Goal: Transaction & Acquisition: Purchase product/service

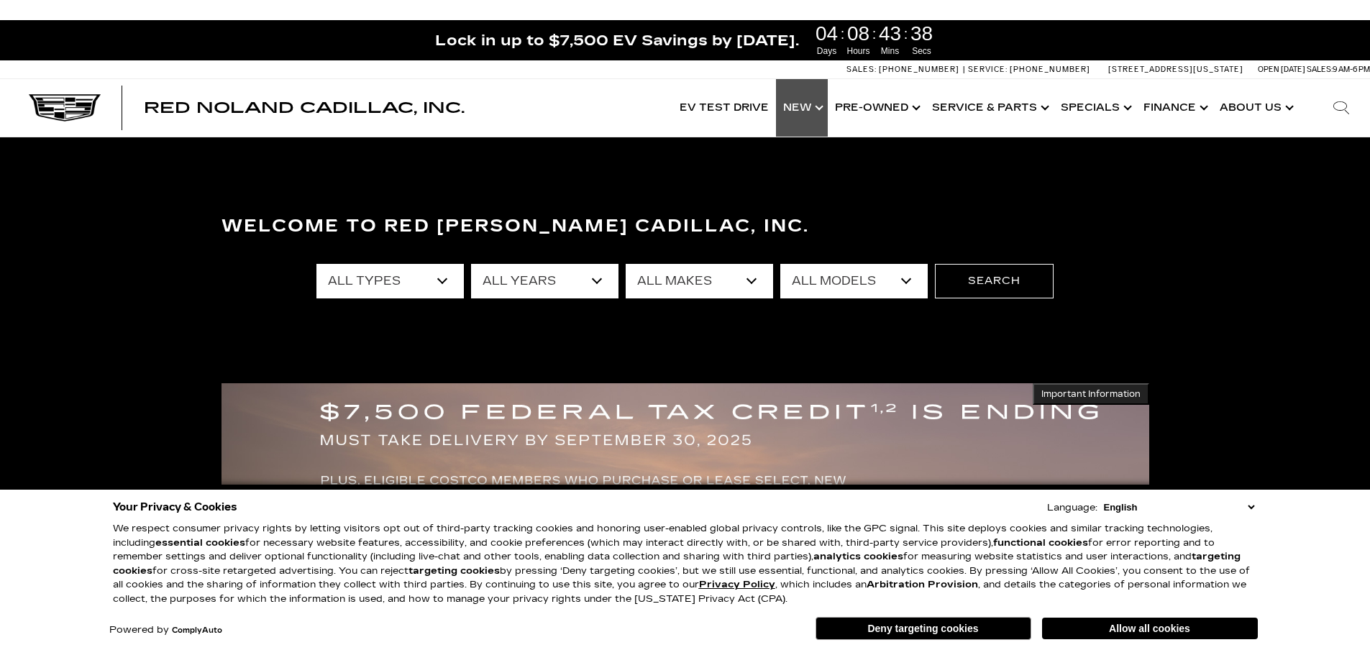
click at [804, 104] on link "Show New" at bounding box center [802, 108] width 52 height 58
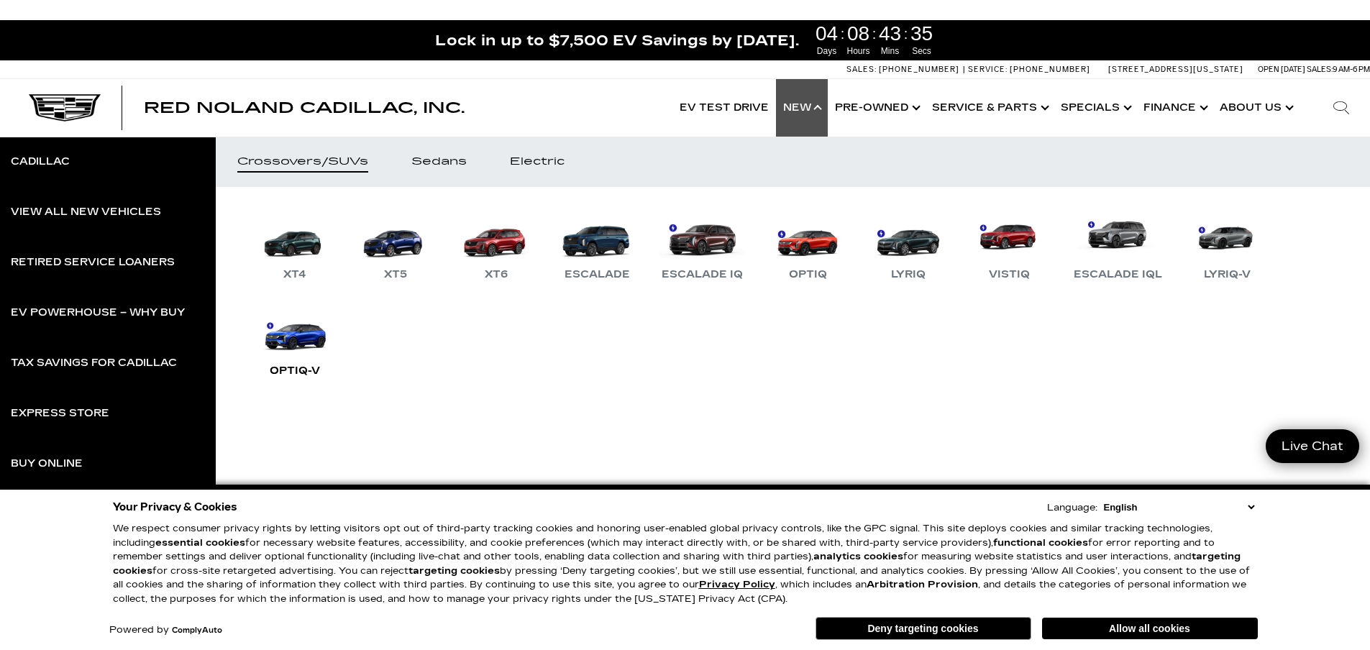
click at [302, 345] on link "OPTIQ-V" at bounding box center [295, 342] width 86 height 75
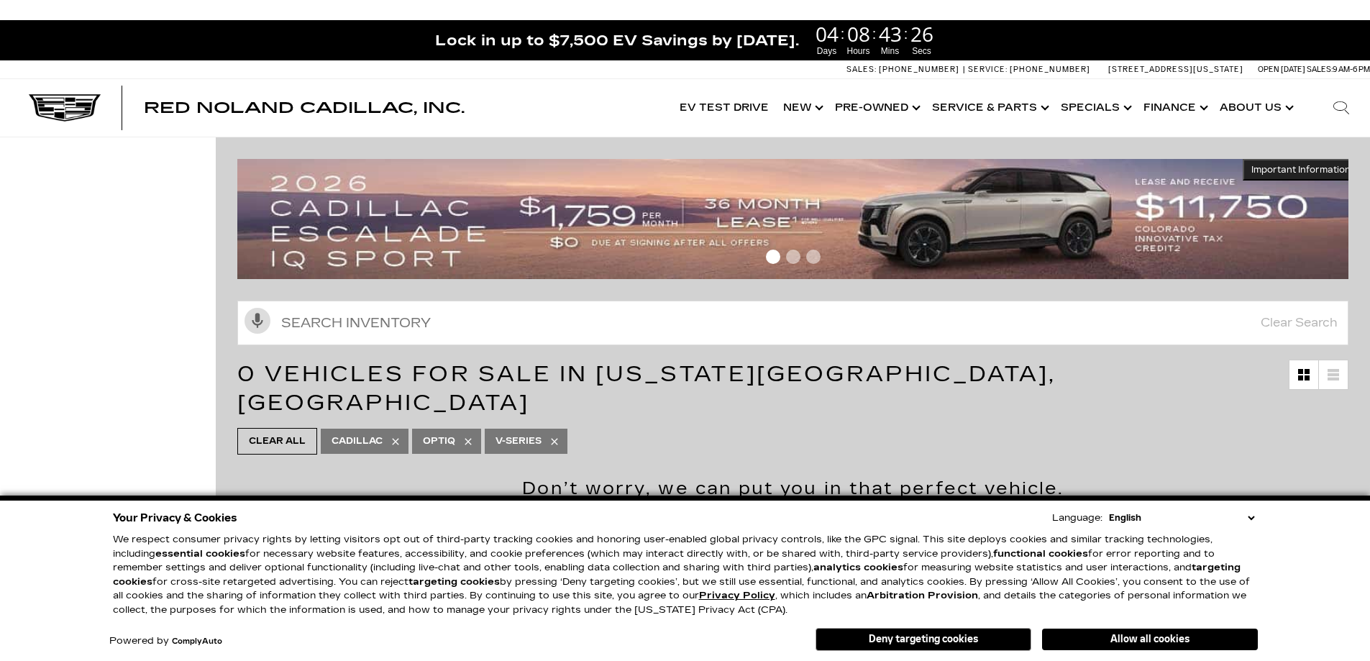
click at [937, 641] on button "Deny targeting cookies" at bounding box center [923, 639] width 216 height 23
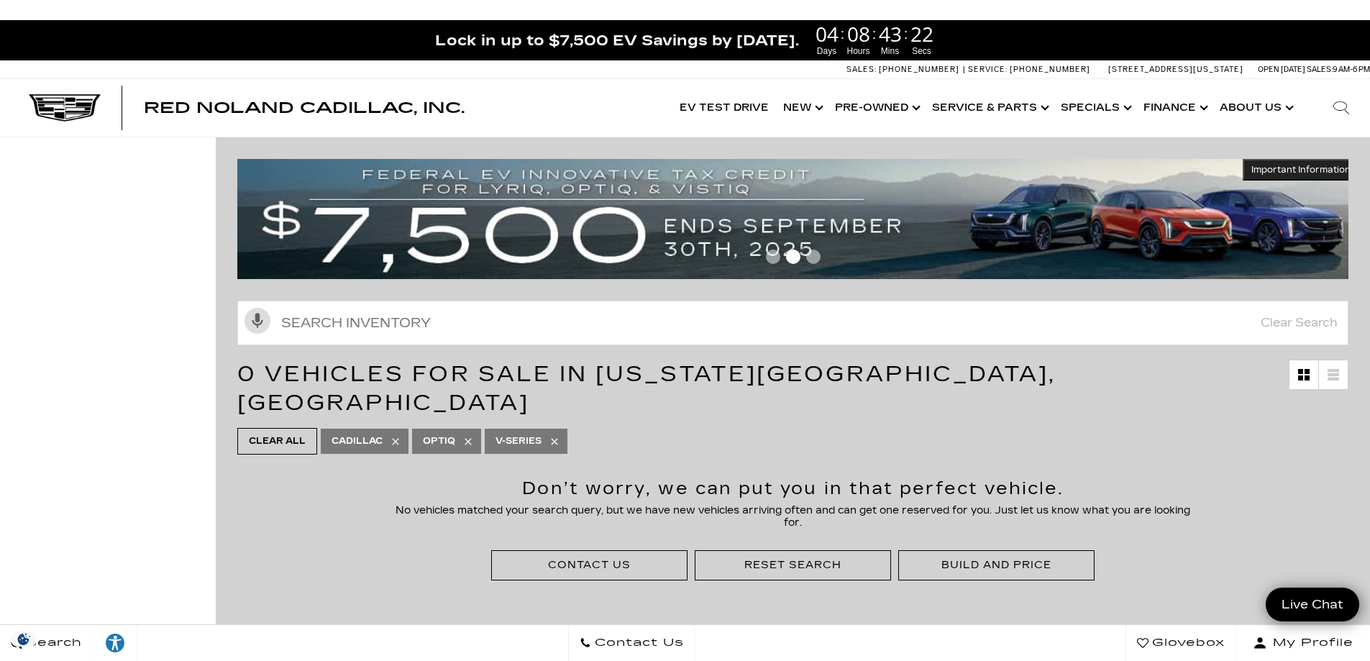
drag, startPoint x: 556, startPoint y: 408, endPoint x: 556, endPoint y: 422, distance: 14.4
click at [556, 436] on icon at bounding box center [555, 442] width 12 height 12
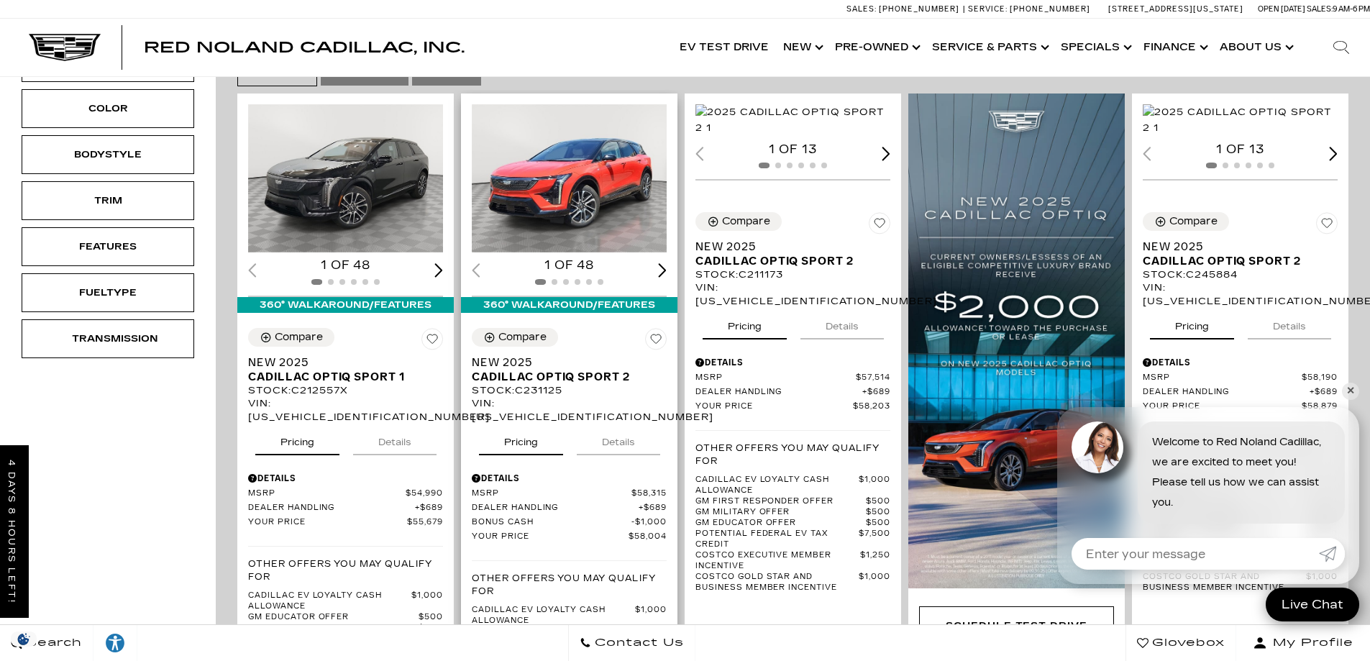
scroll to position [288, 0]
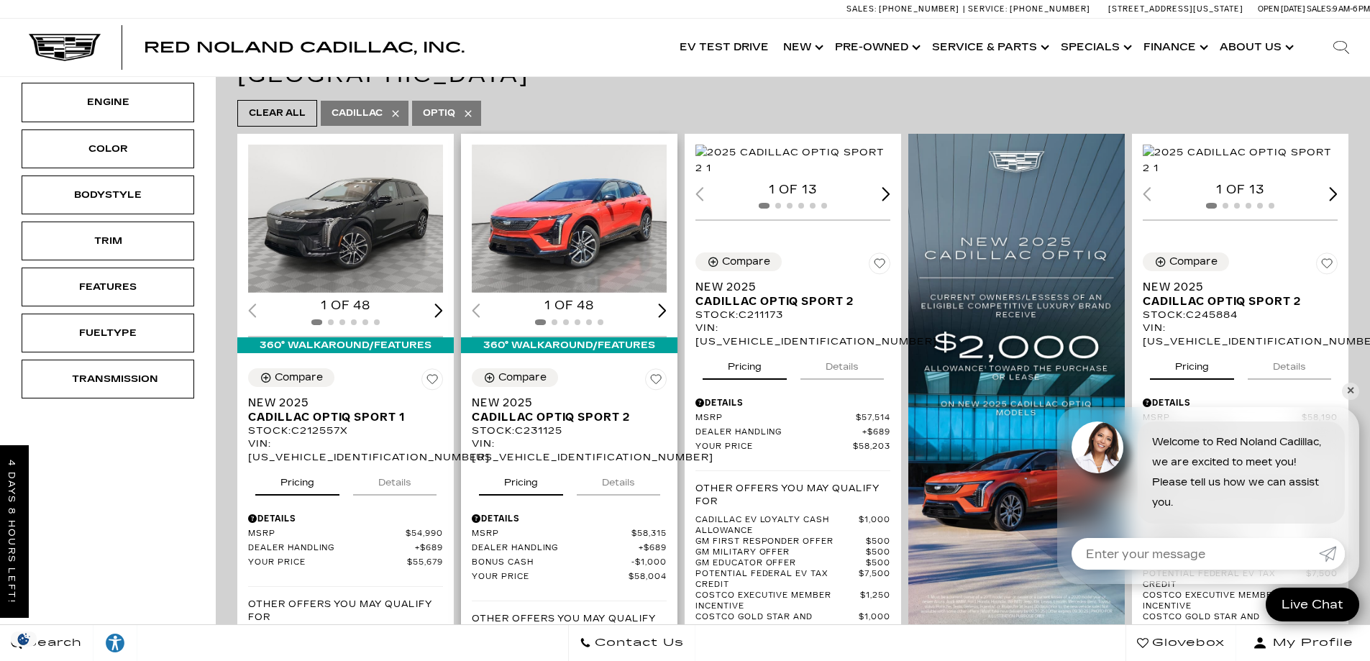
click at [618, 464] on button "Details" at bounding box center [618, 480] width 83 height 32
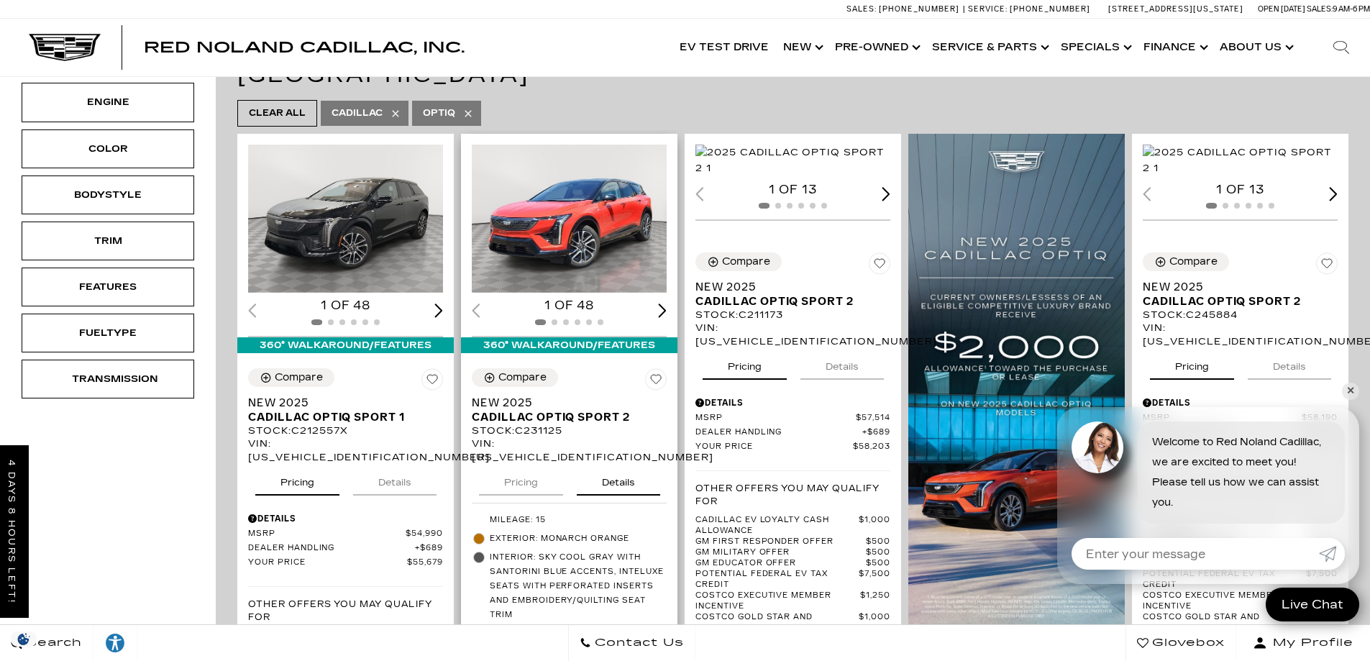
click at [521, 464] on button "Pricing" at bounding box center [521, 480] width 84 height 32
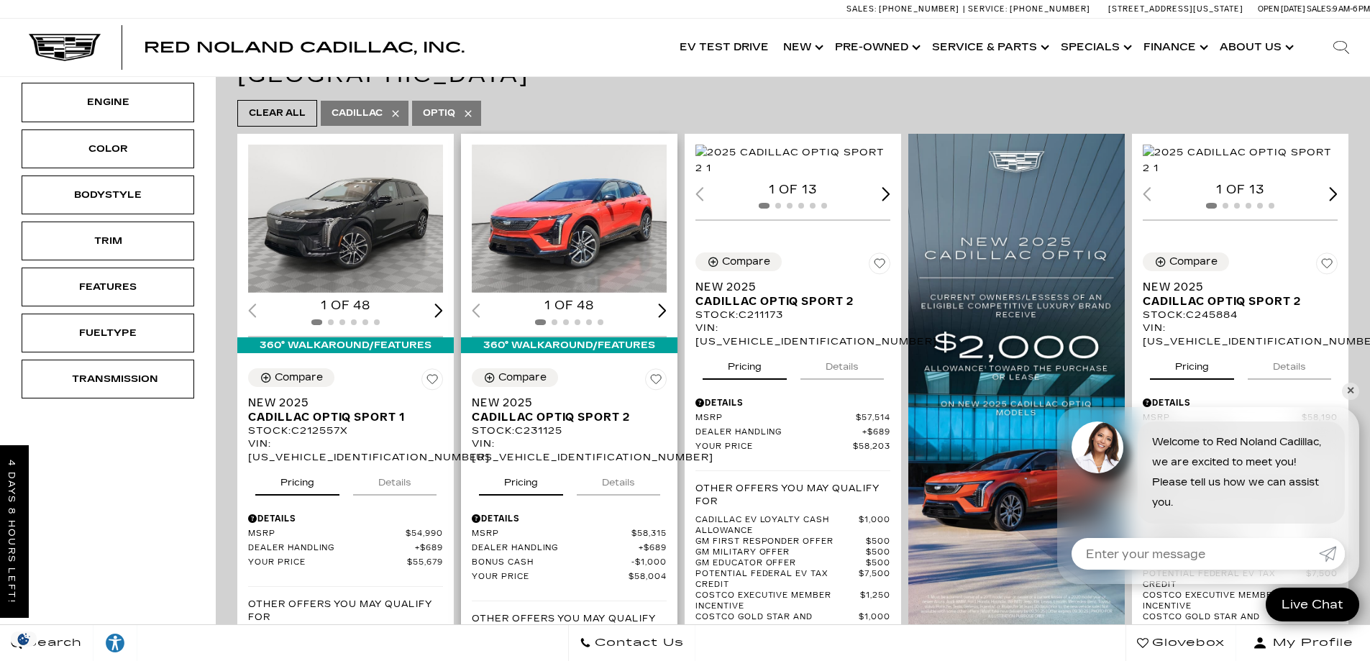
click at [666, 303] on div "Next slide" at bounding box center [662, 310] width 9 height 14
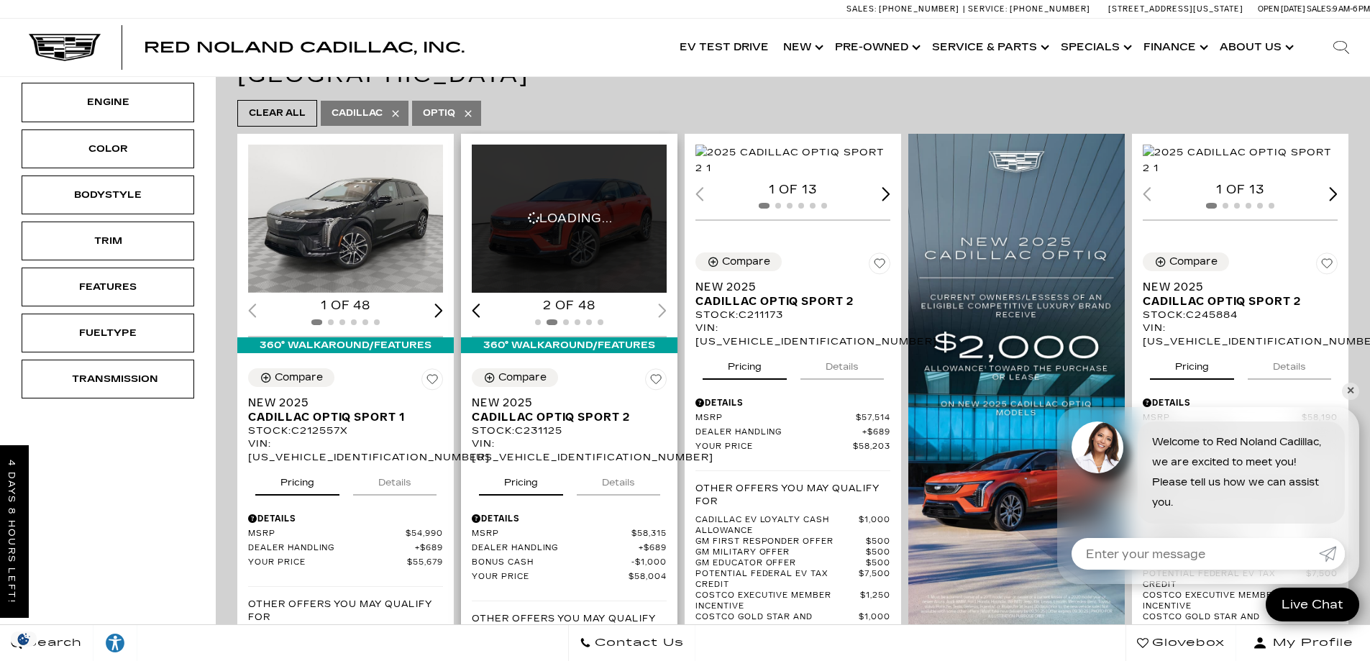
click at [666, 298] on div "2 of 48" at bounding box center [569, 306] width 195 height 16
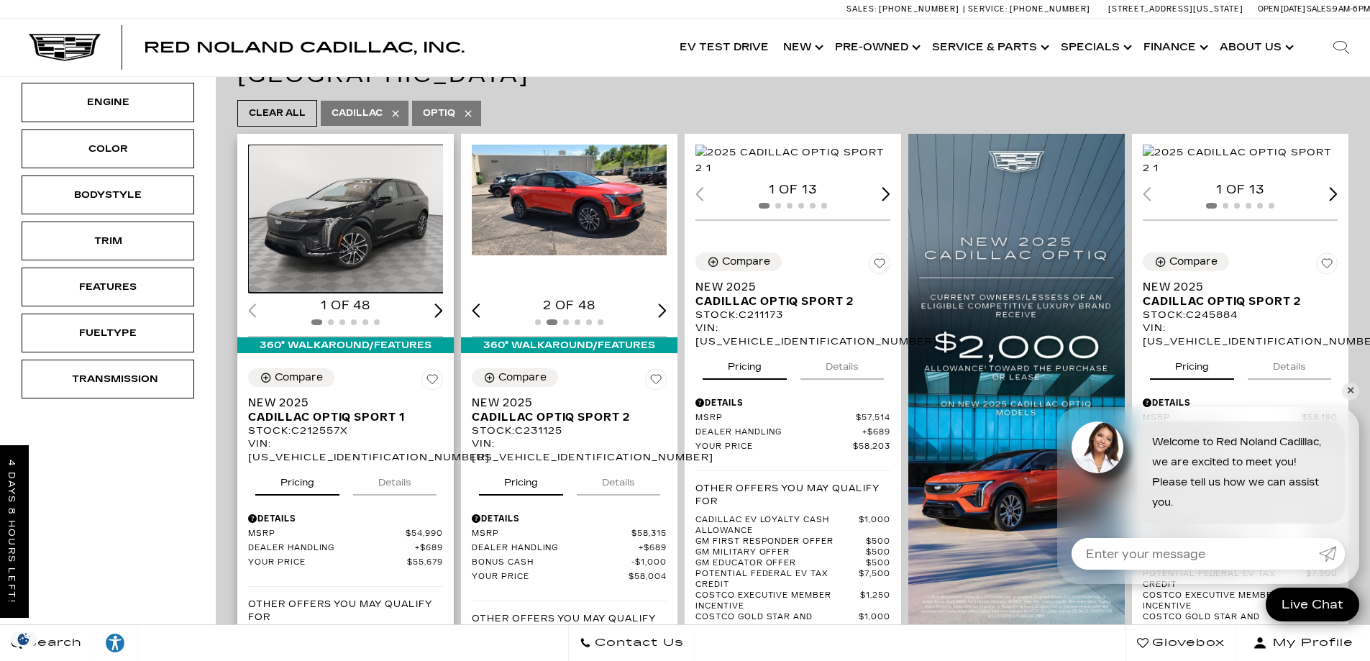
drag, startPoint x: 313, startPoint y: 400, endPoint x: 277, endPoint y: 244, distance: 160.8
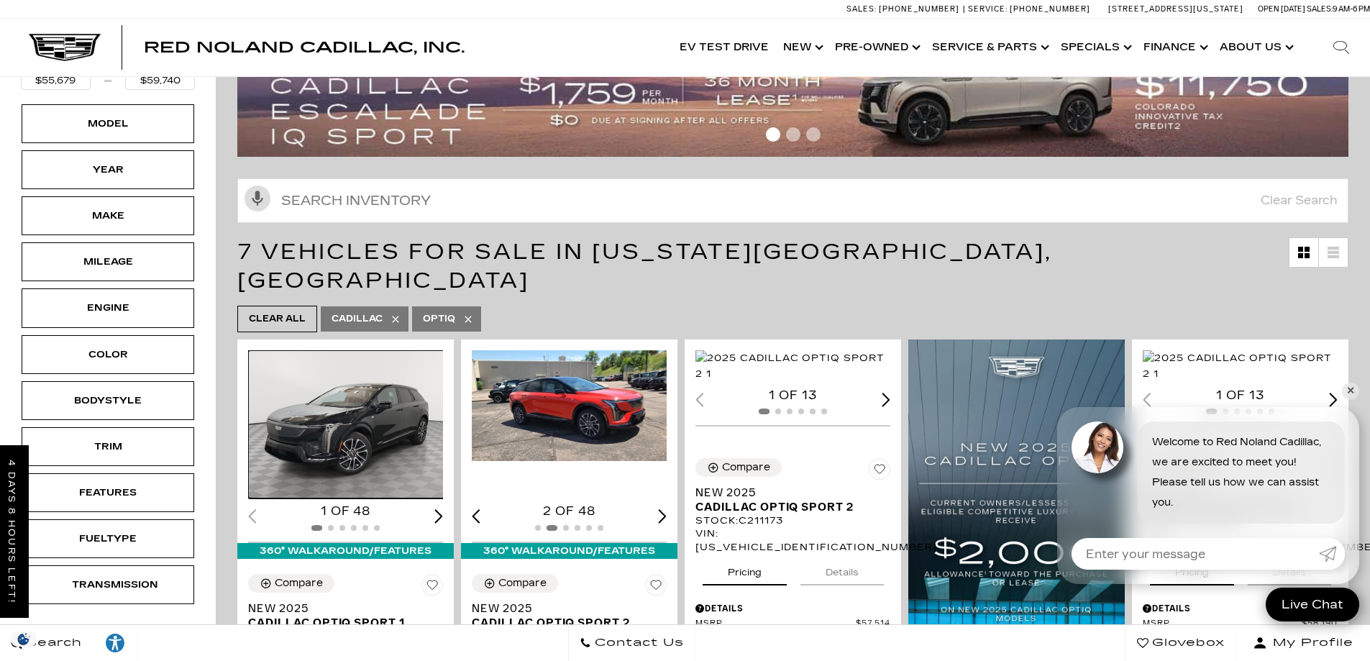
scroll to position [0, 0]
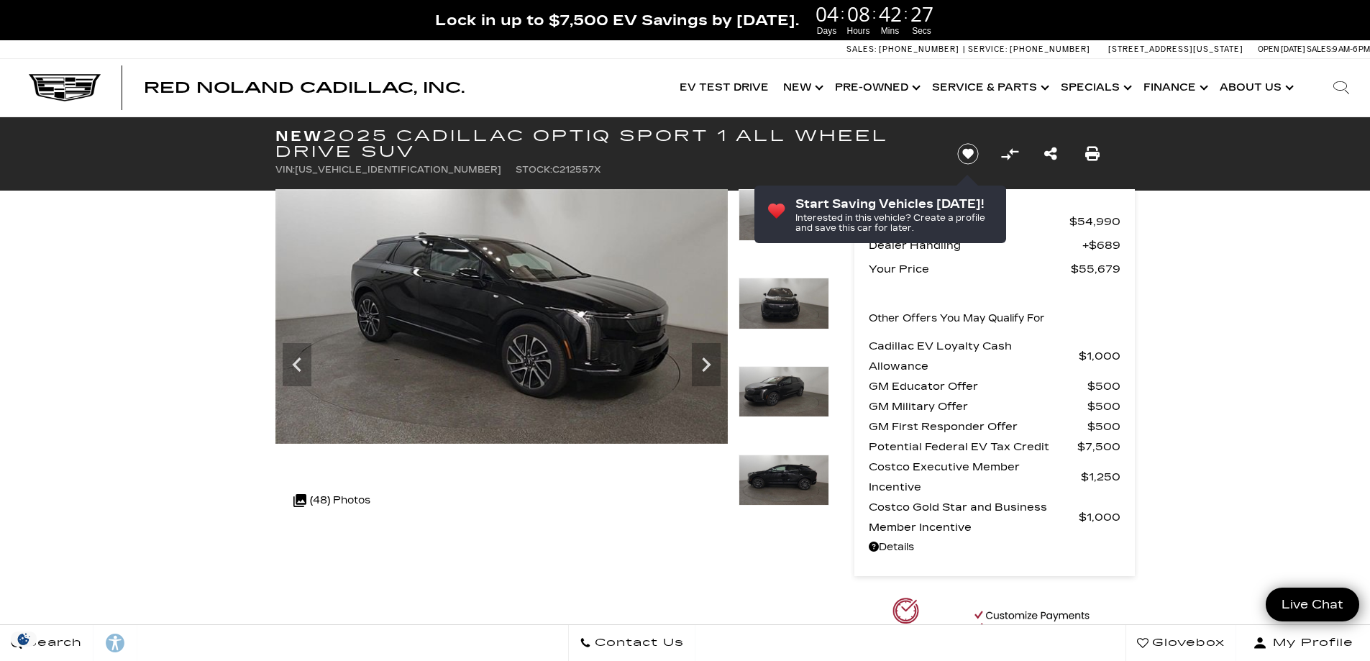
click at [705, 362] on icon "Next" at bounding box center [706, 364] width 9 height 14
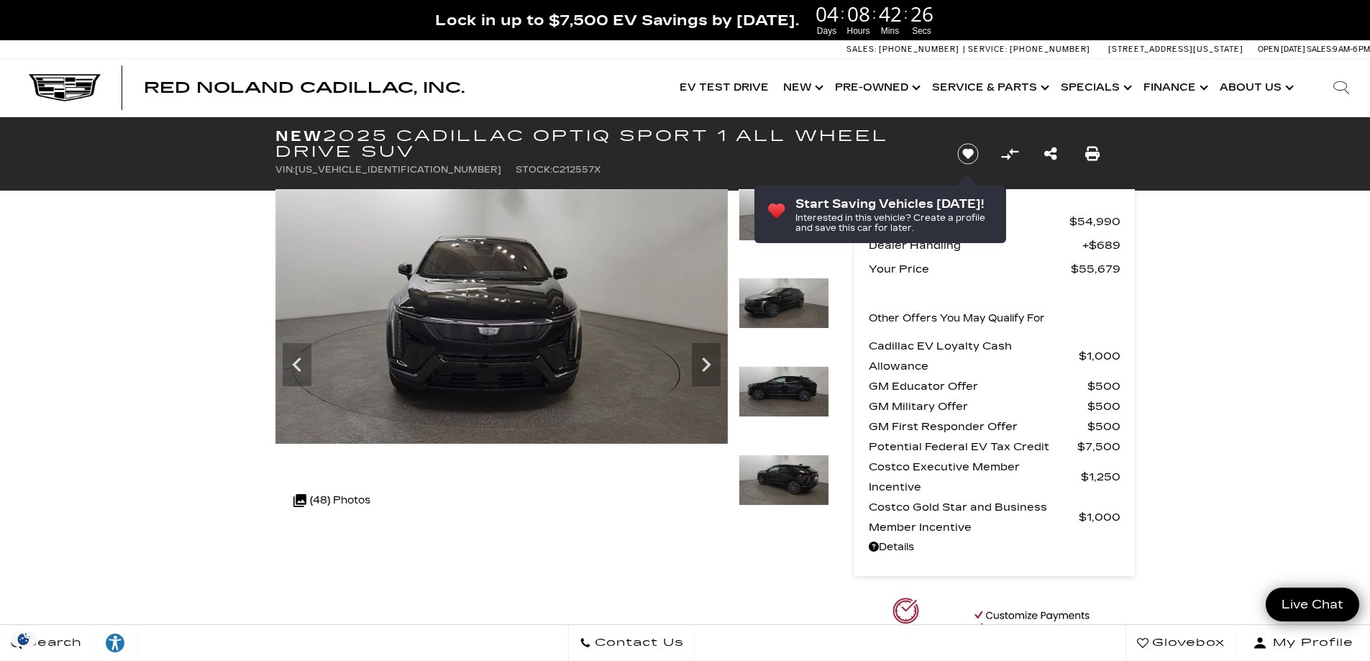
click at [705, 362] on icon "Next" at bounding box center [706, 364] width 9 height 14
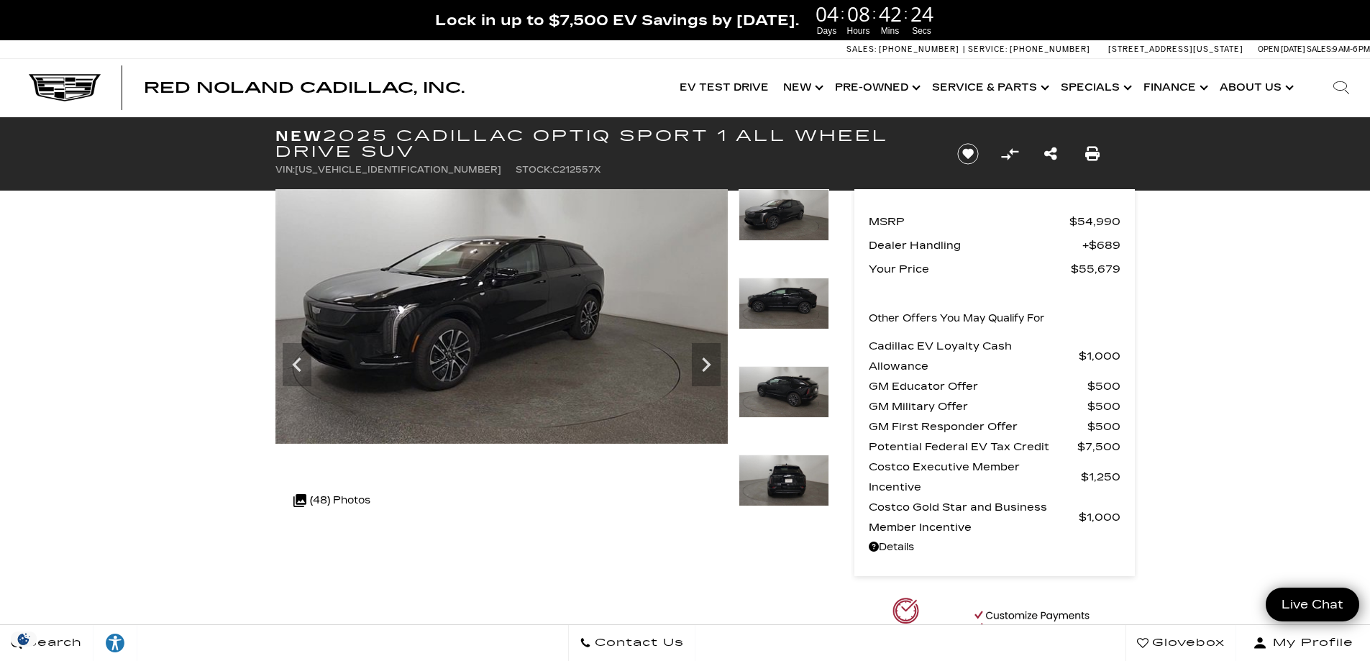
click at [705, 362] on icon "Next" at bounding box center [706, 364] width 9 height 14
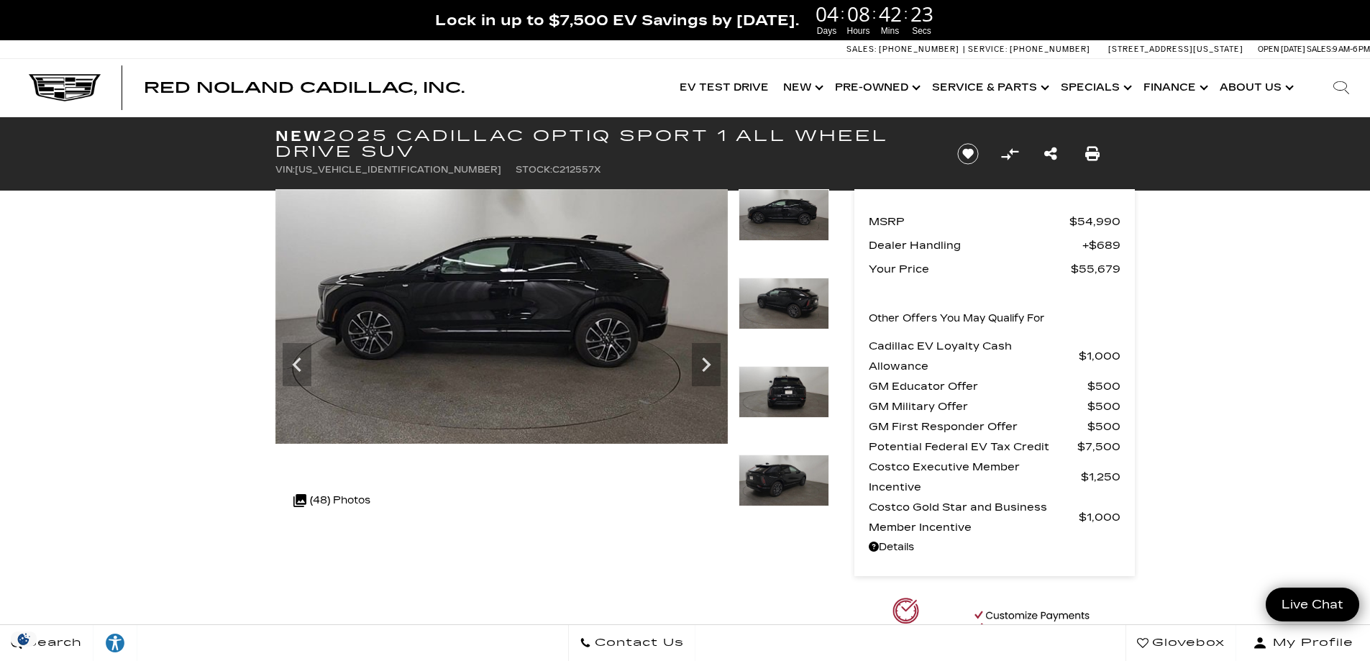
click at [705, 362] on icon "Next" at bounding box center [706, 364] width 9 height 14
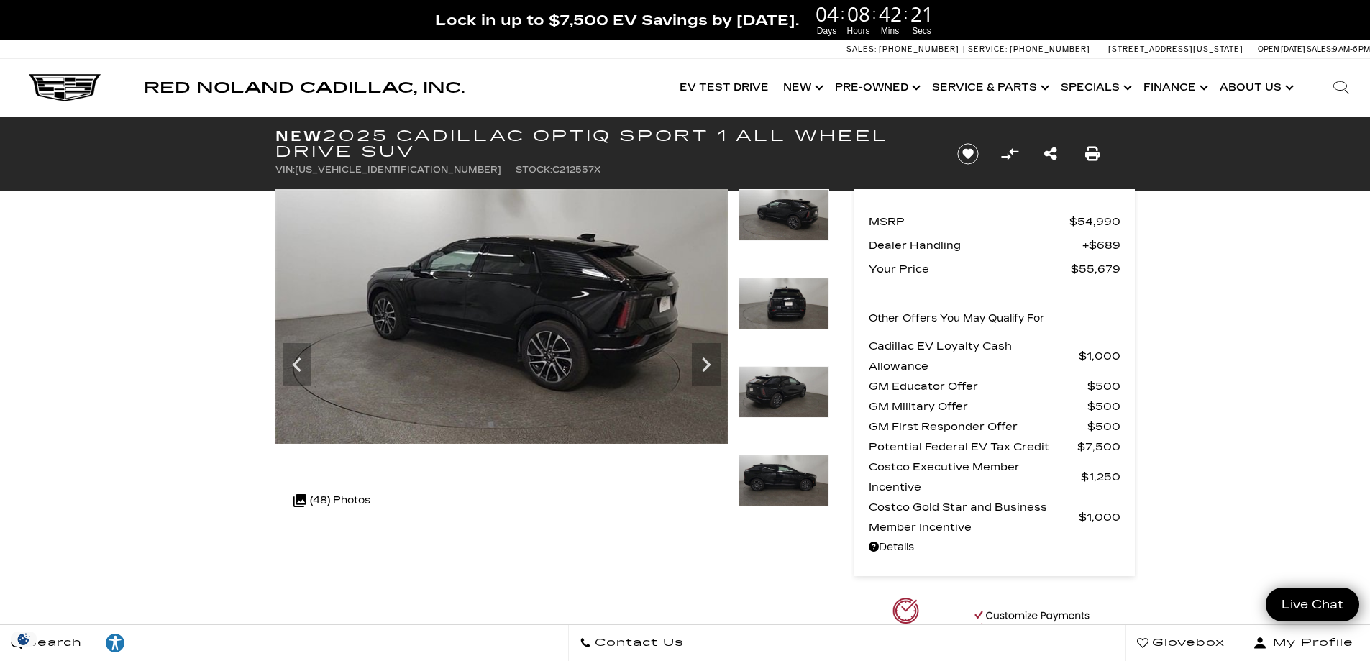
click at [705, 362] on icon "Next" at bounding box center [706, 364] width 9 height 14
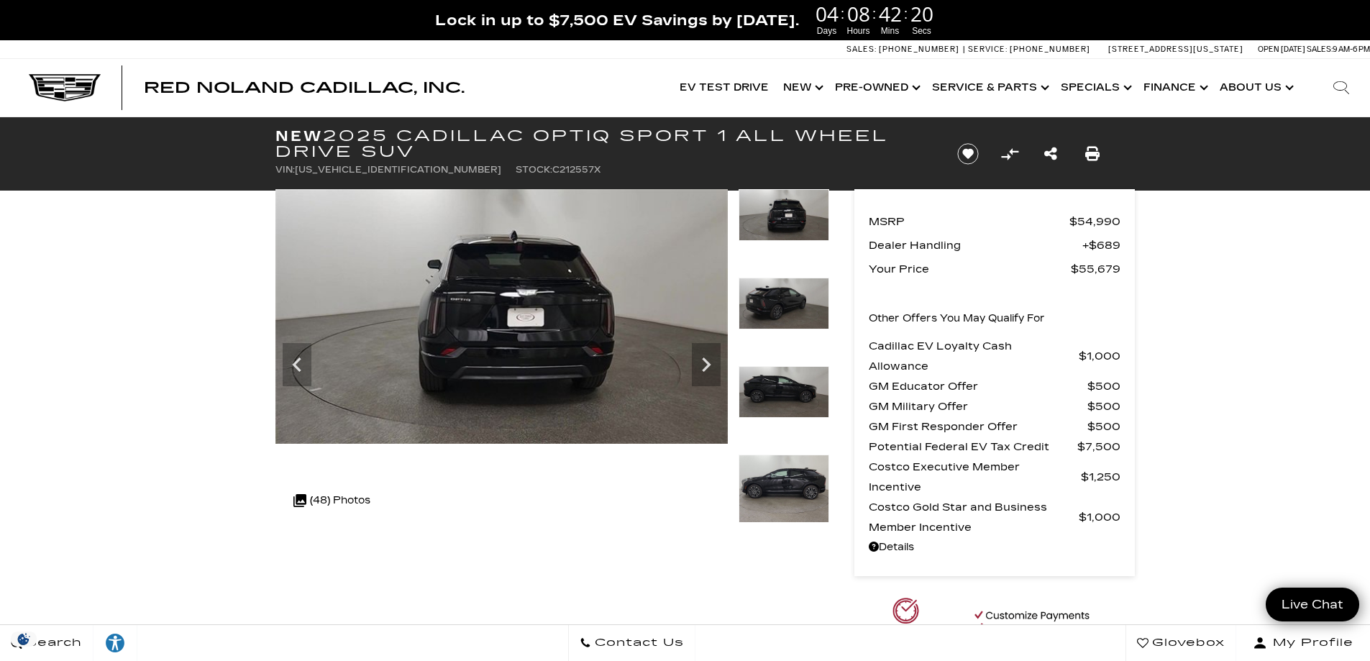
click at [705, 362] on icon "Next" at bounding box center [706, 364] width 9 height 14
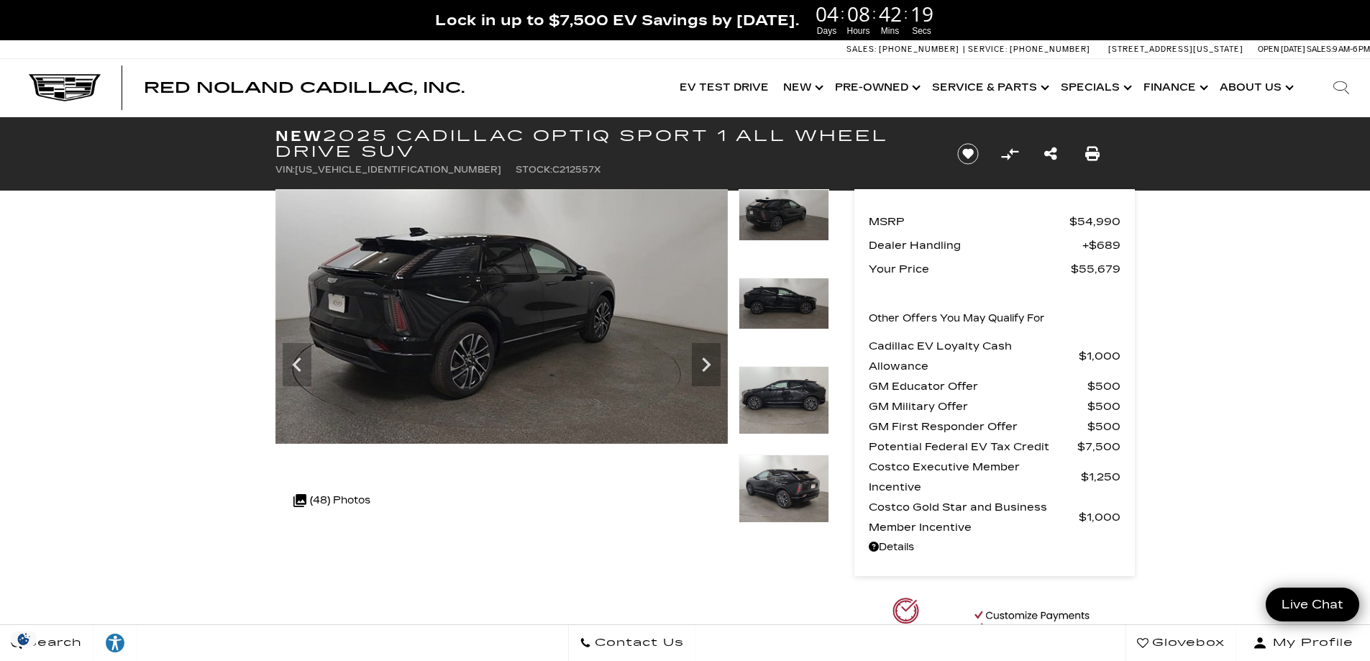
click at [705, 362] on icon "Next" at bounding box center [706, 364] width 9 height 14
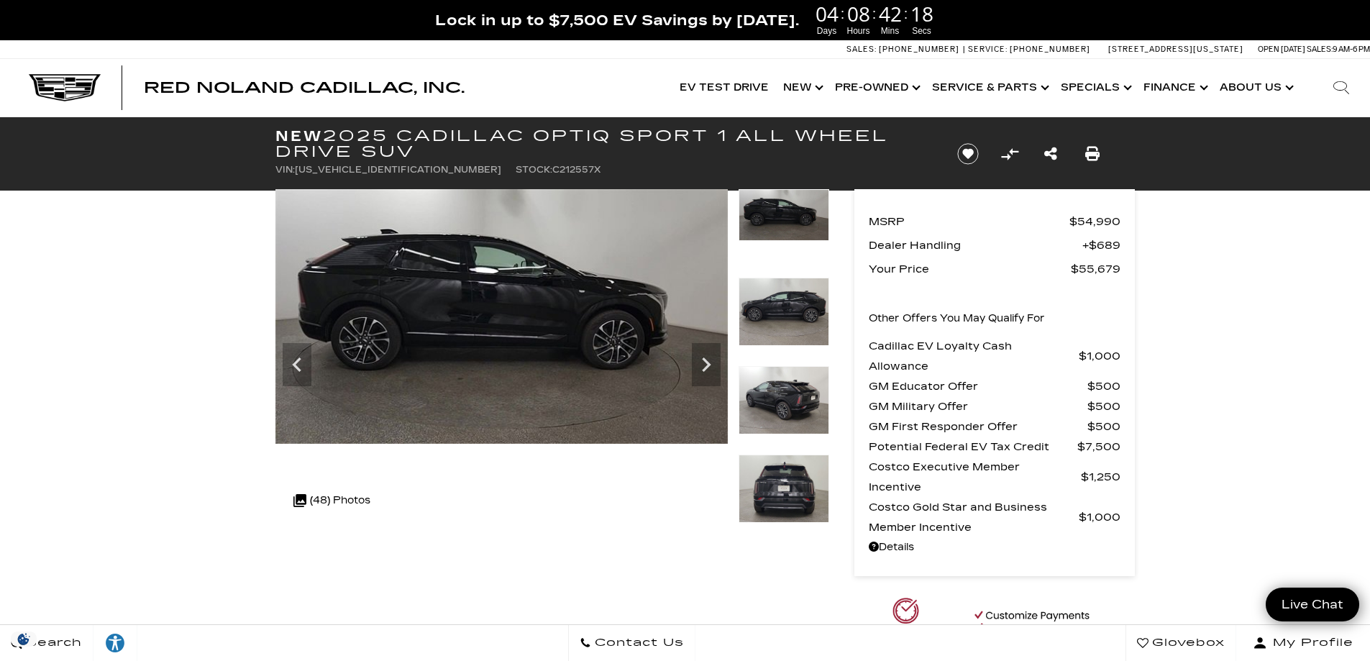
click at [705, 362] on icon "Next" at bounding box center [706, 364] width 9 height 14
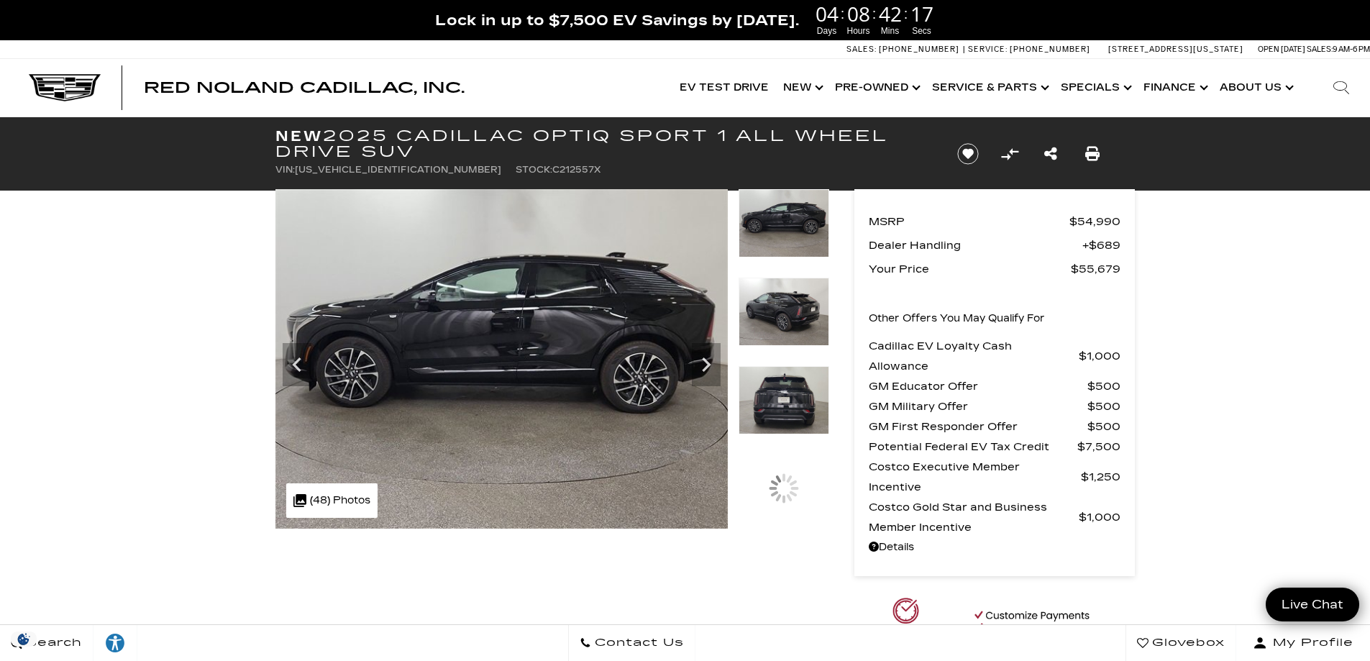
click at [705, 362] on icon "Next" at bounding box center [706, 364] width 9 height 14
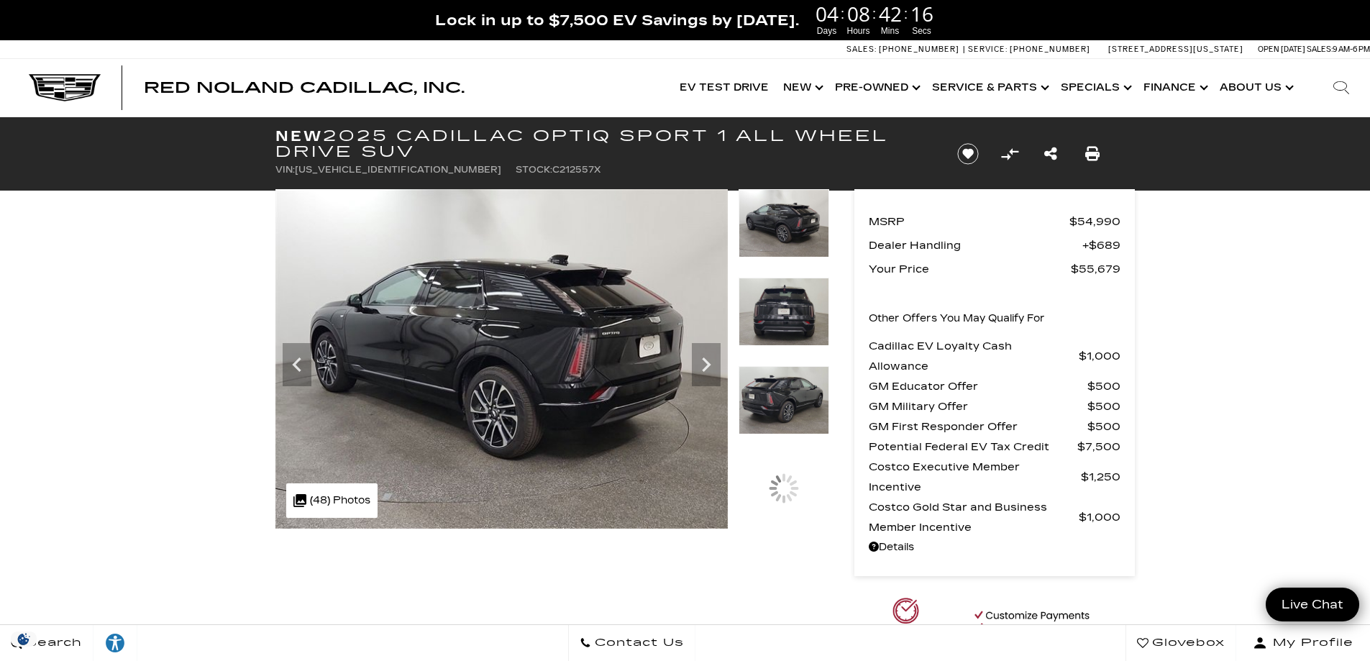
click at [705, 362] on icon "Next" at bounding box center [706, 364] width 9 height 14
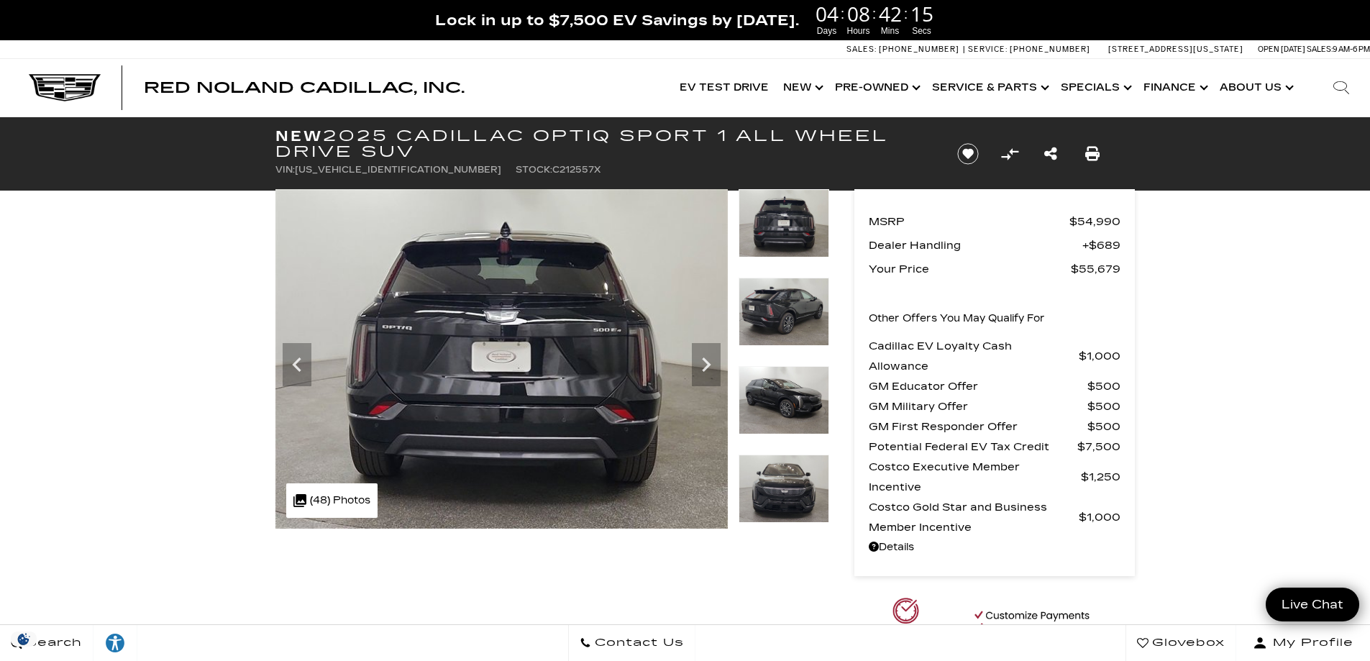
click at [705, 362] on icon "Next" at bounding box center [706, 364] width 9 height 14
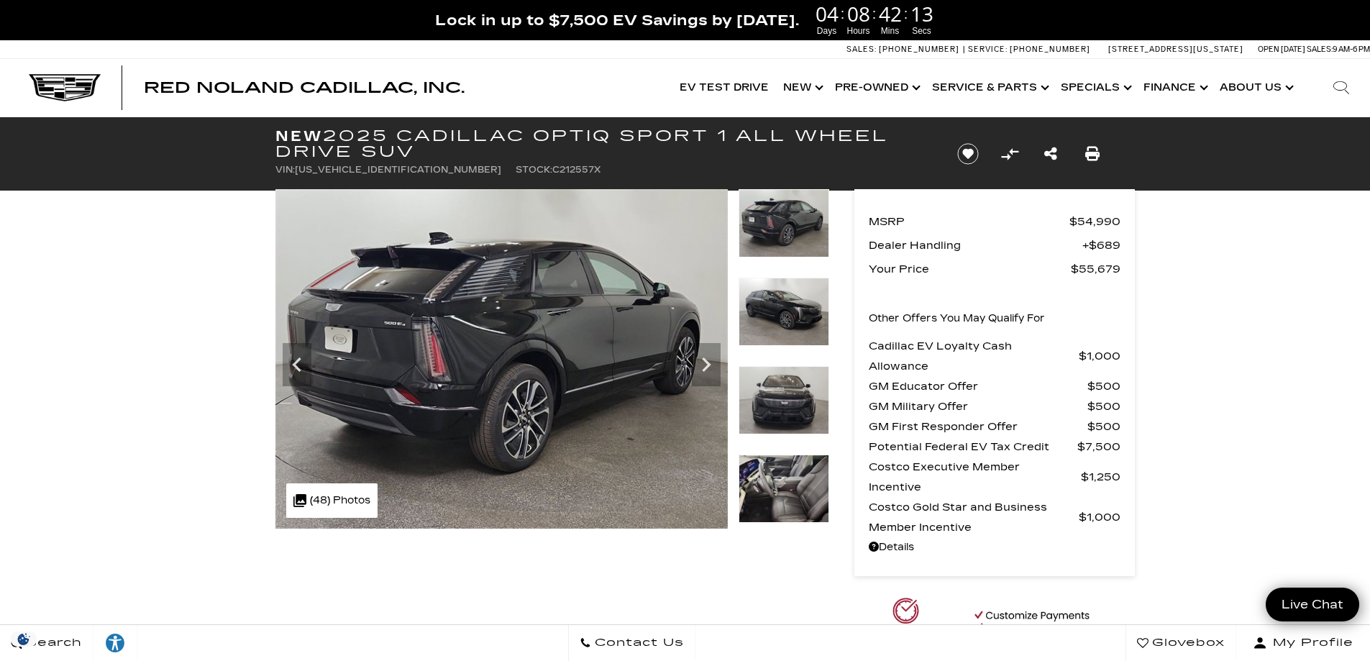
click at [705, 362] on icon "Next" at bounding box center [706, 364] width 9 height 14
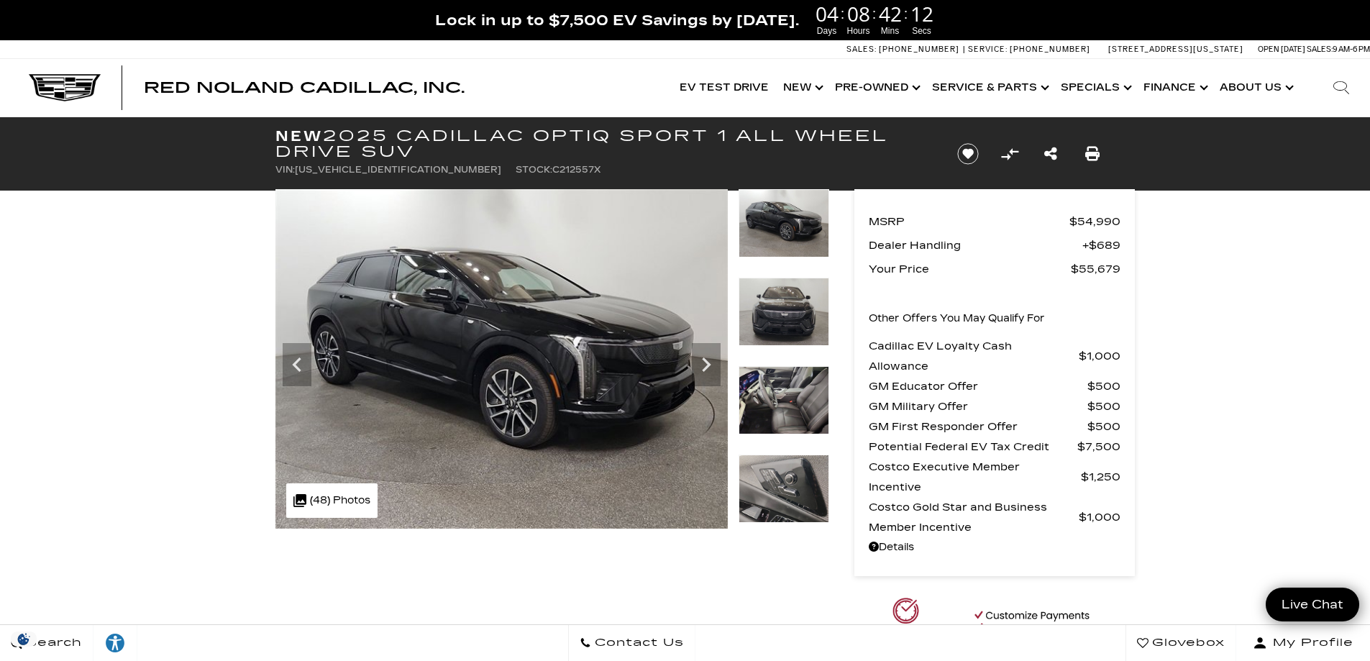
click at [705, 362] on icon "Next" at bounding box center [706, 364] width 9 height 14
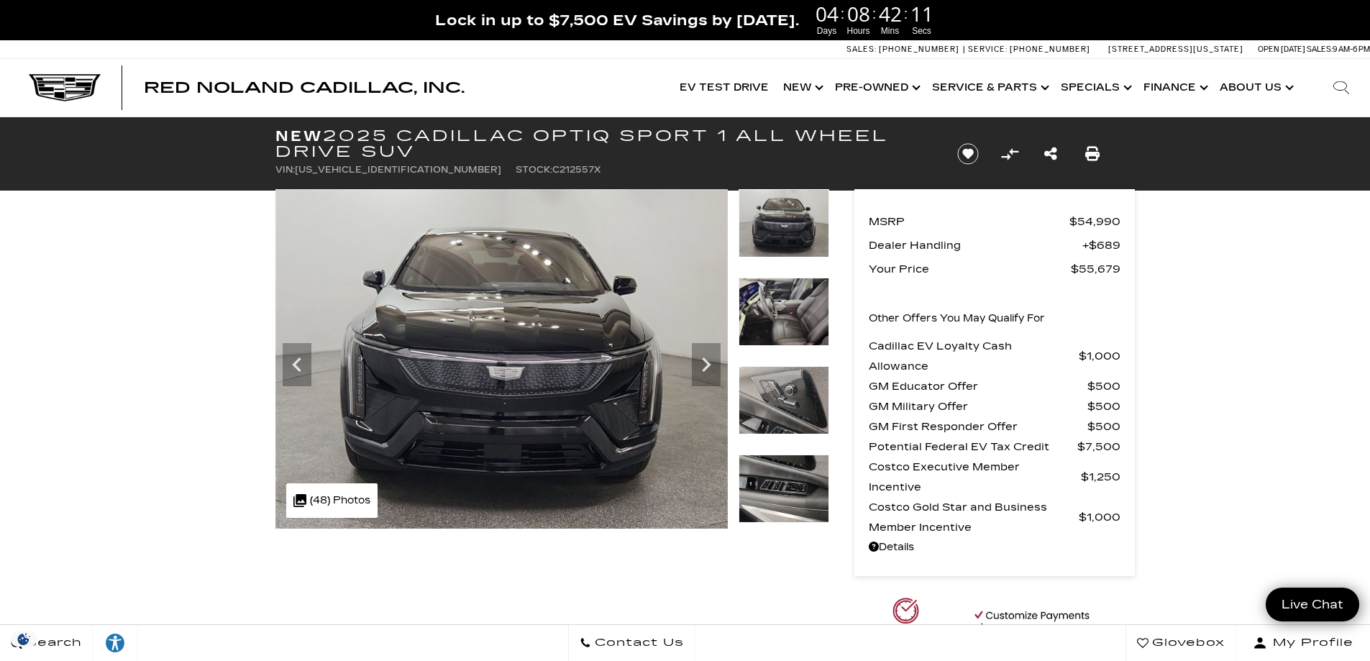
click at [705, 362] on icon "Next" at bounding box center [706, 364] width 9 height 14
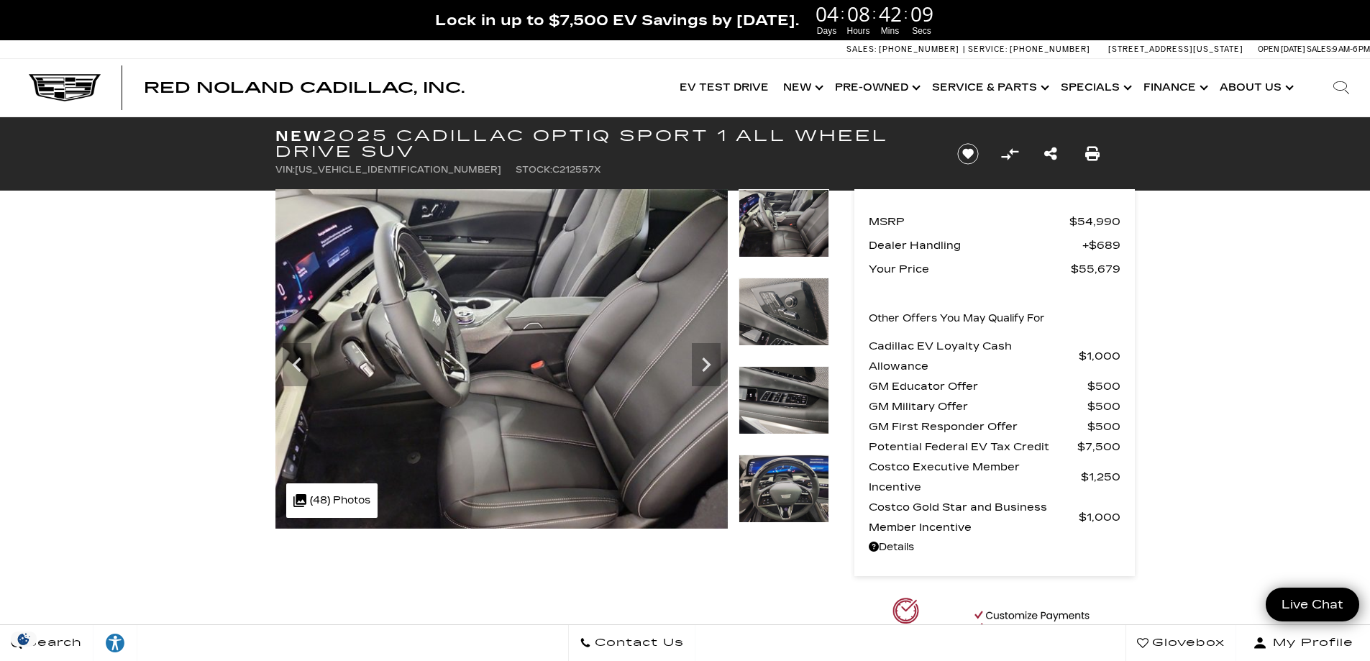
click at [705, 362] on icon "Next" at bounding box center [706, 364] width 9 height 14
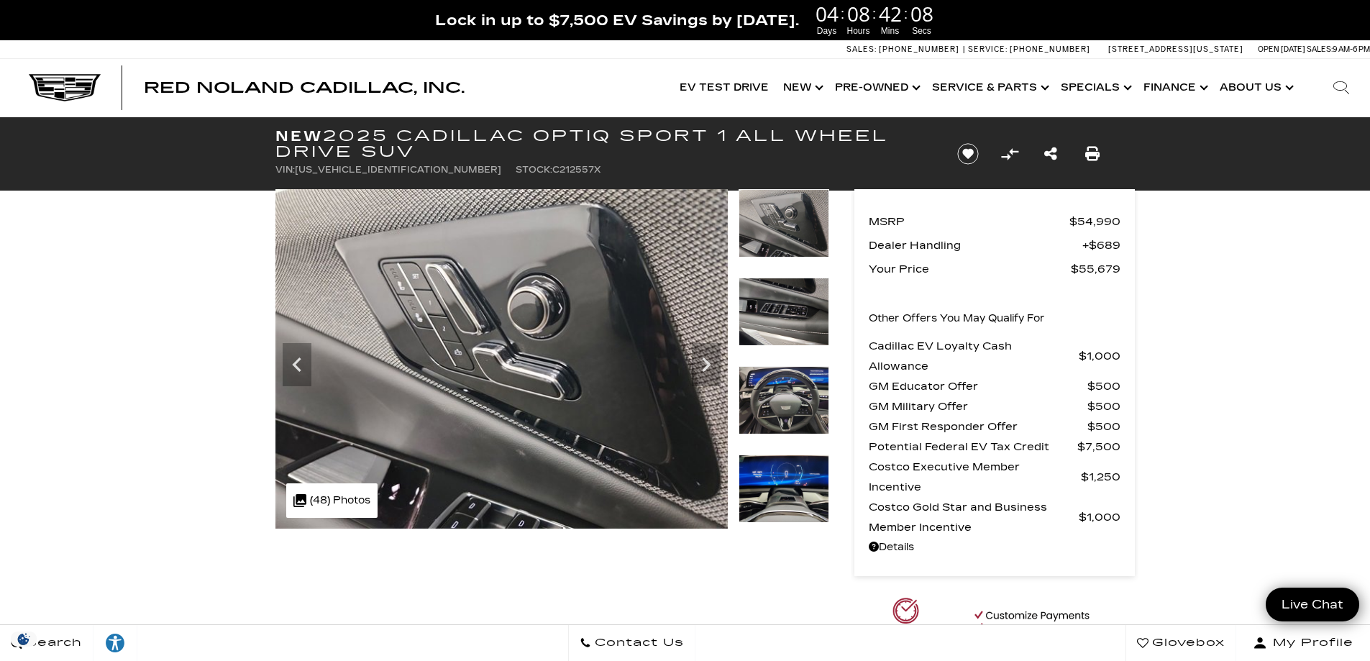
click at [705, 362] on icon "Next" at bounding box center [706, 364] width 9 height 14
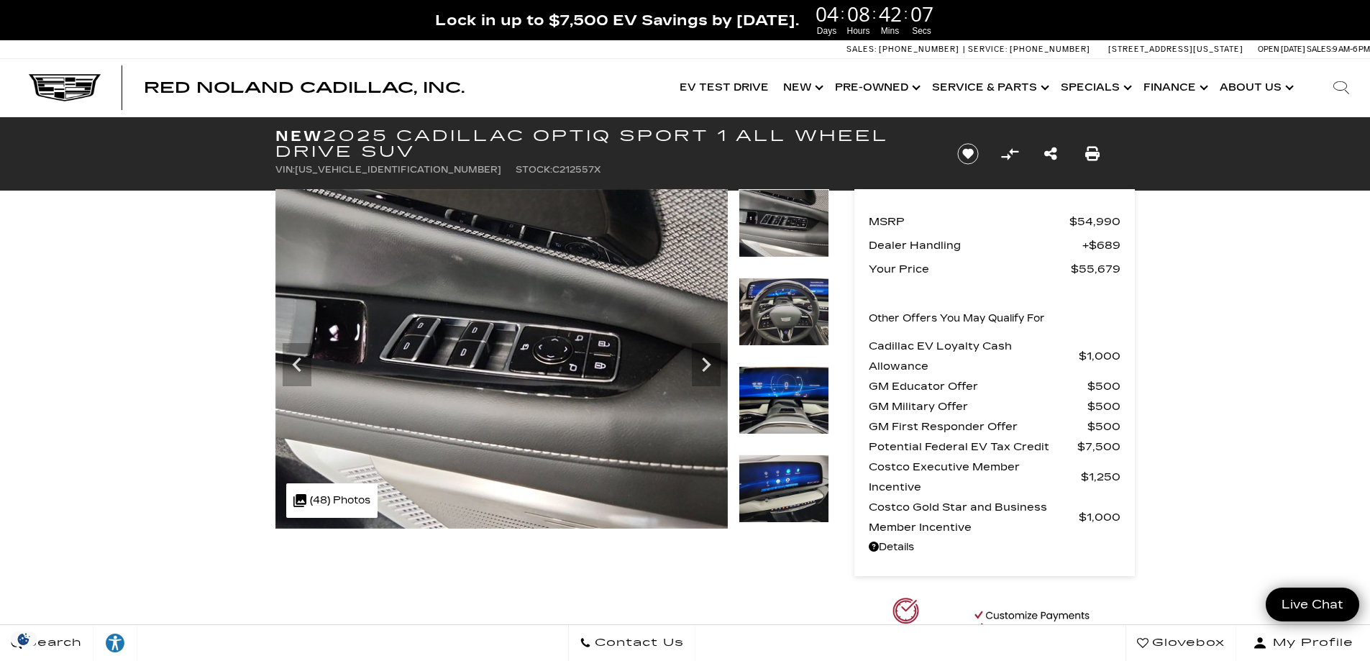
click at [705, 362] on icon "Next" at bounding box center [706, 364] width 9 height 14
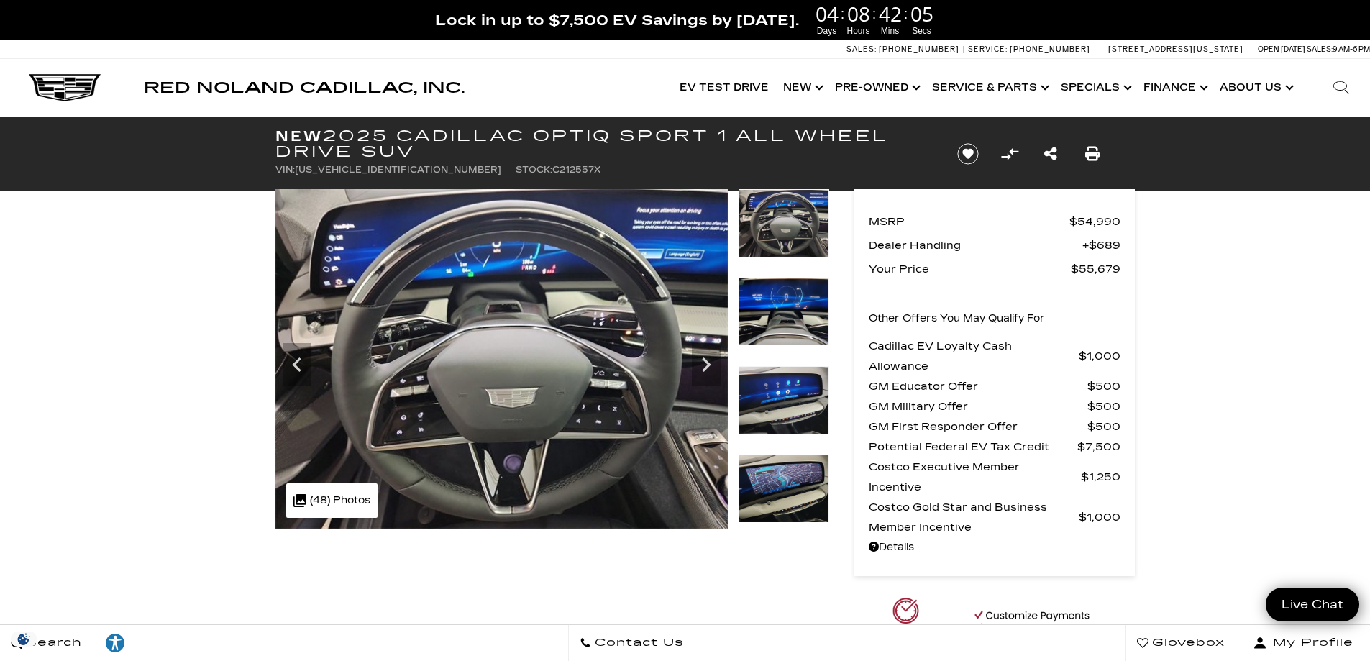
click at [705, 362] on icon "Next" at bounding box center [706, 364] width 9 height 14
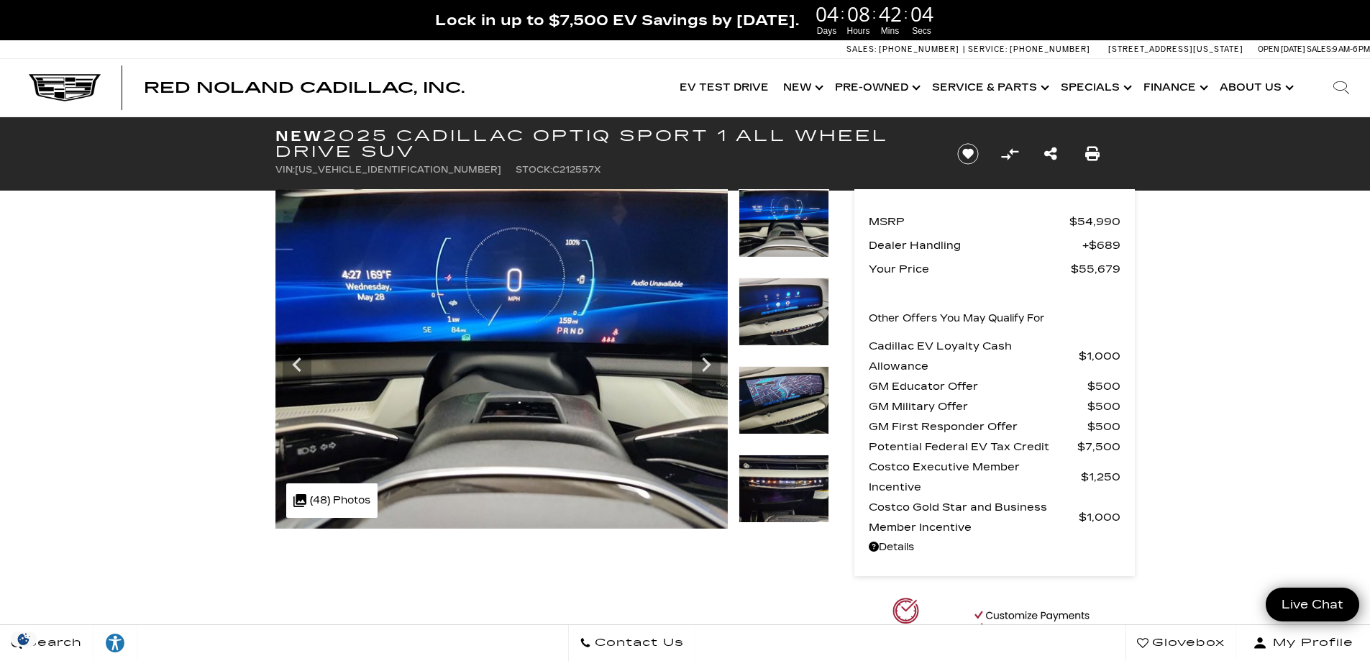
click at [705, 362] on icon "Next" at bounding box center [706, 364] width 9 height 14
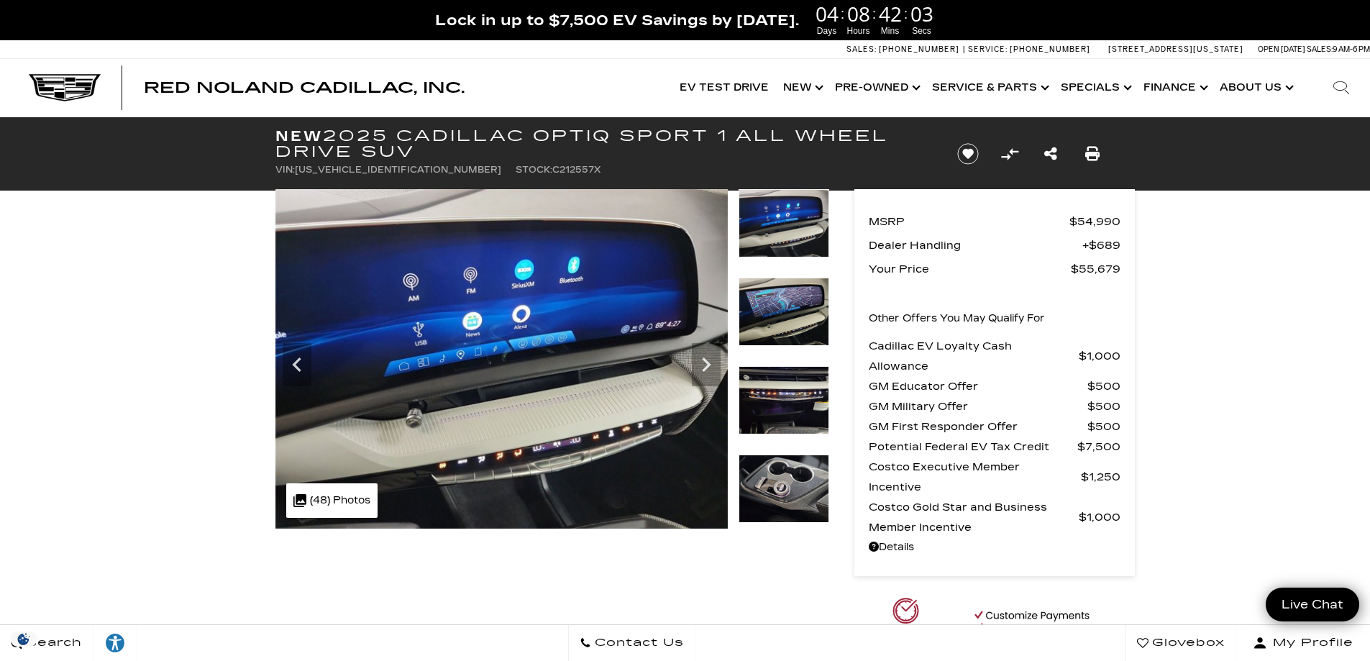
click at [705, 362] on icon "Next" at bounding box center [706, 364] width 9 height 14
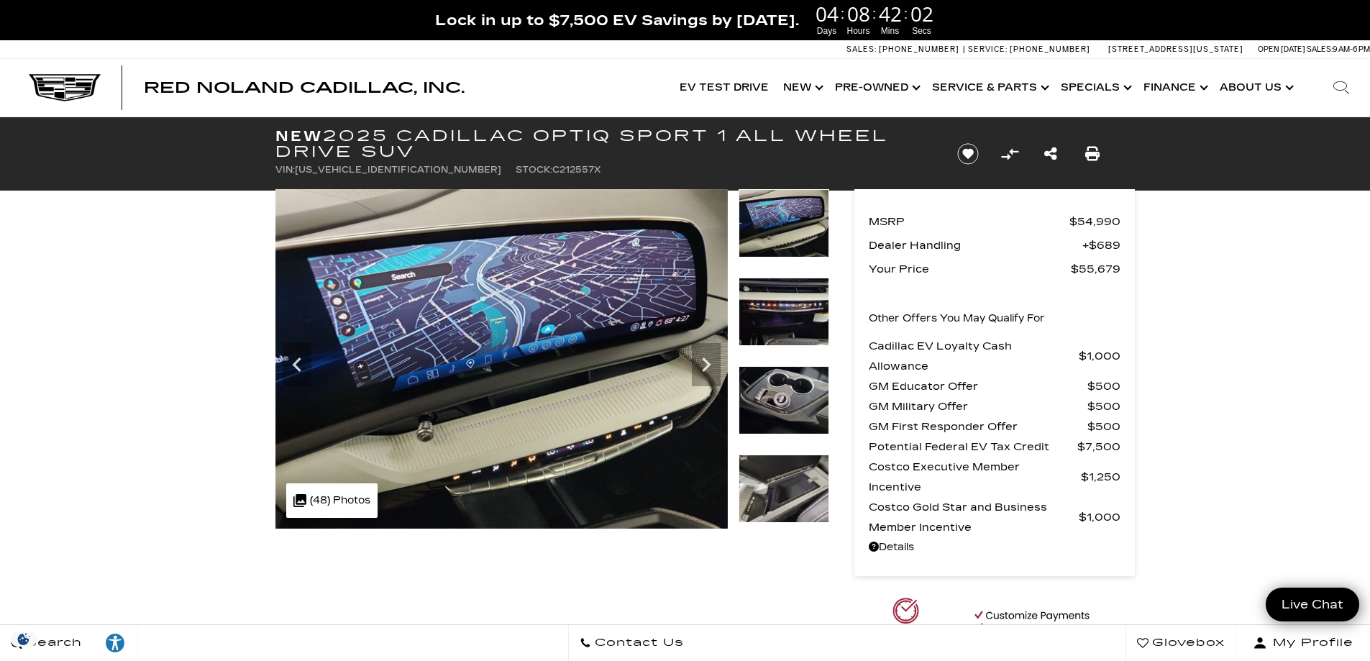
click at [705, 362] on icon "Next" at bounding box center [706, 364] width 9 height 14
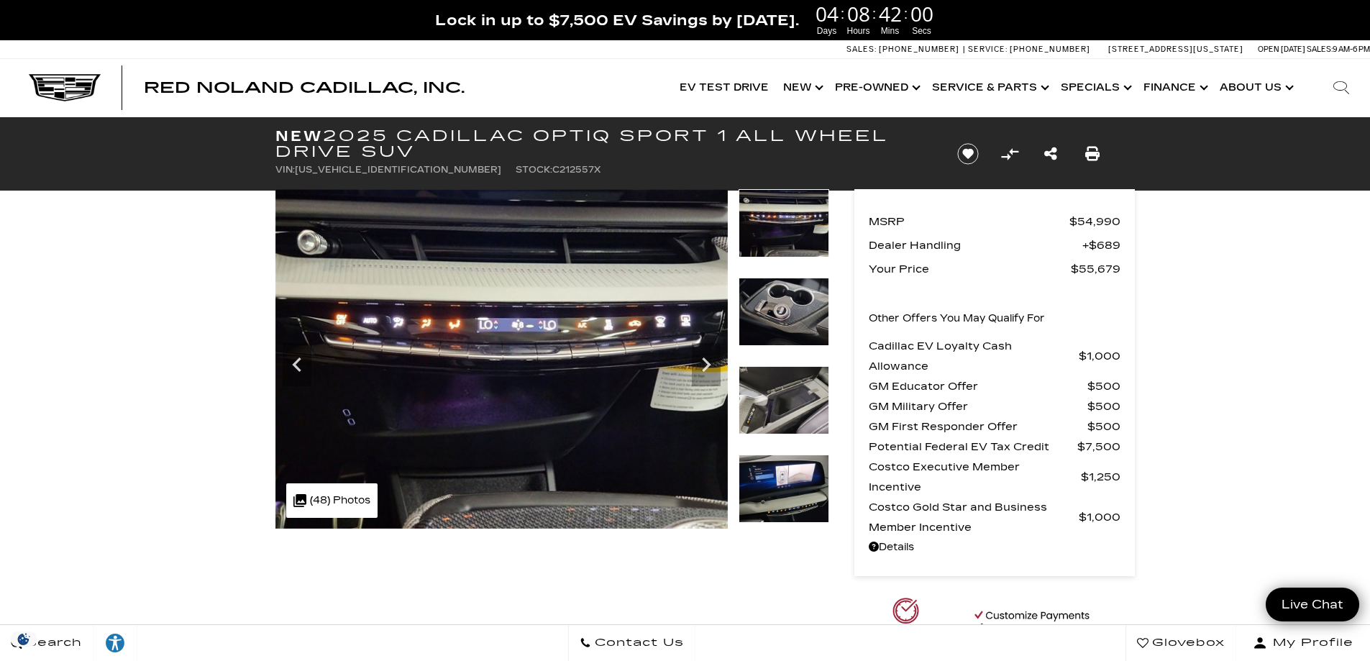
click at [705, 362] on icon "Next" at bounding box center [706, 364] width 9 height 14
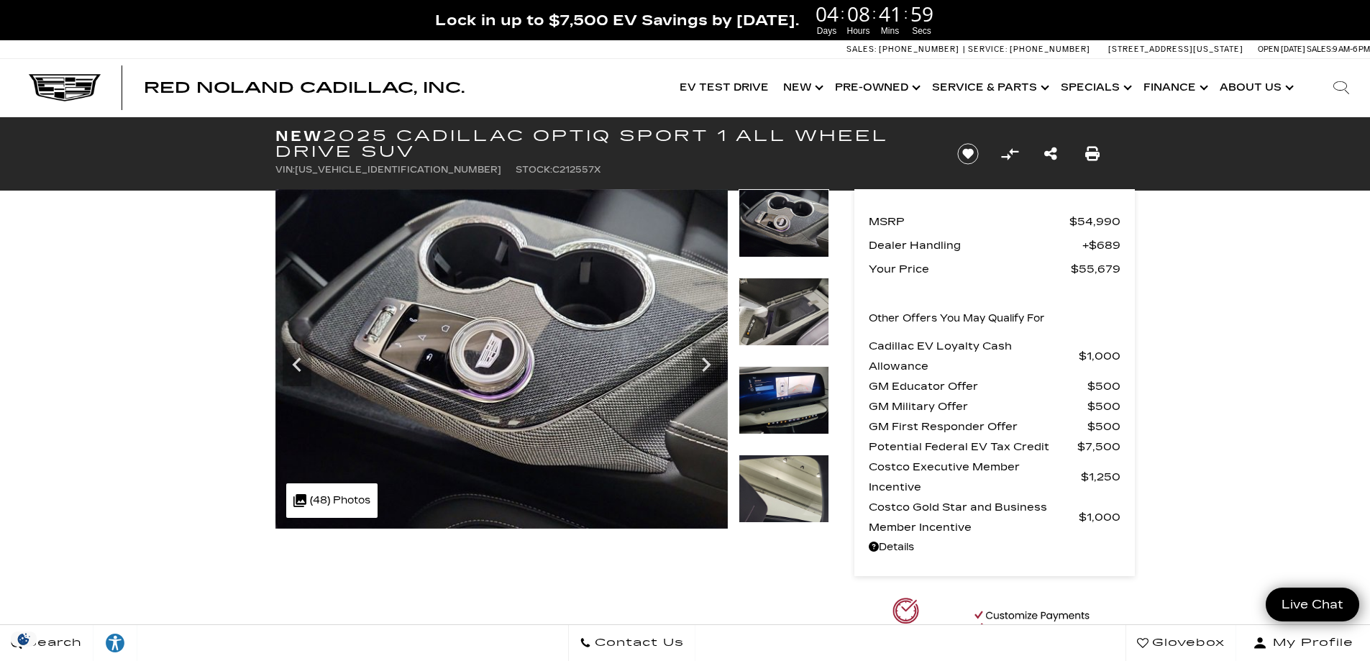
click at [705, 362] on icon "Next" at bounding box center [706, 364] width 9 height 14
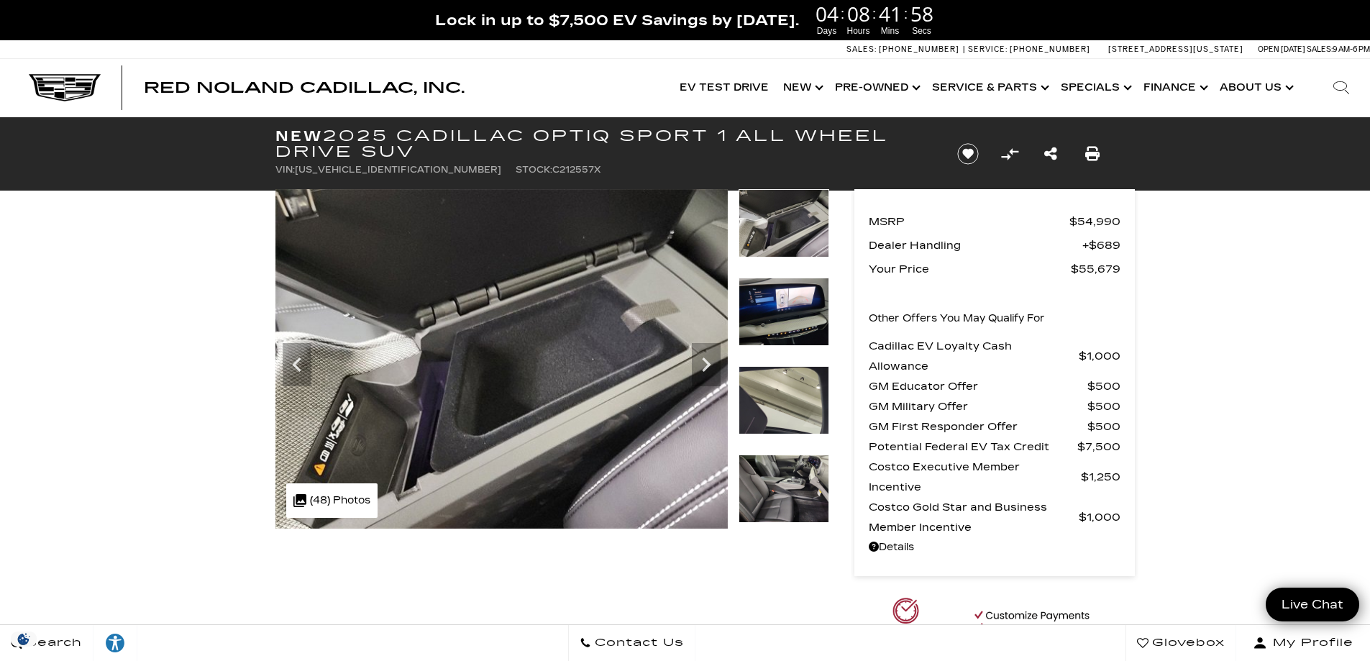
click at [705, 362] on icon "Next" at bounding box center [706, 364] width 9 height 14
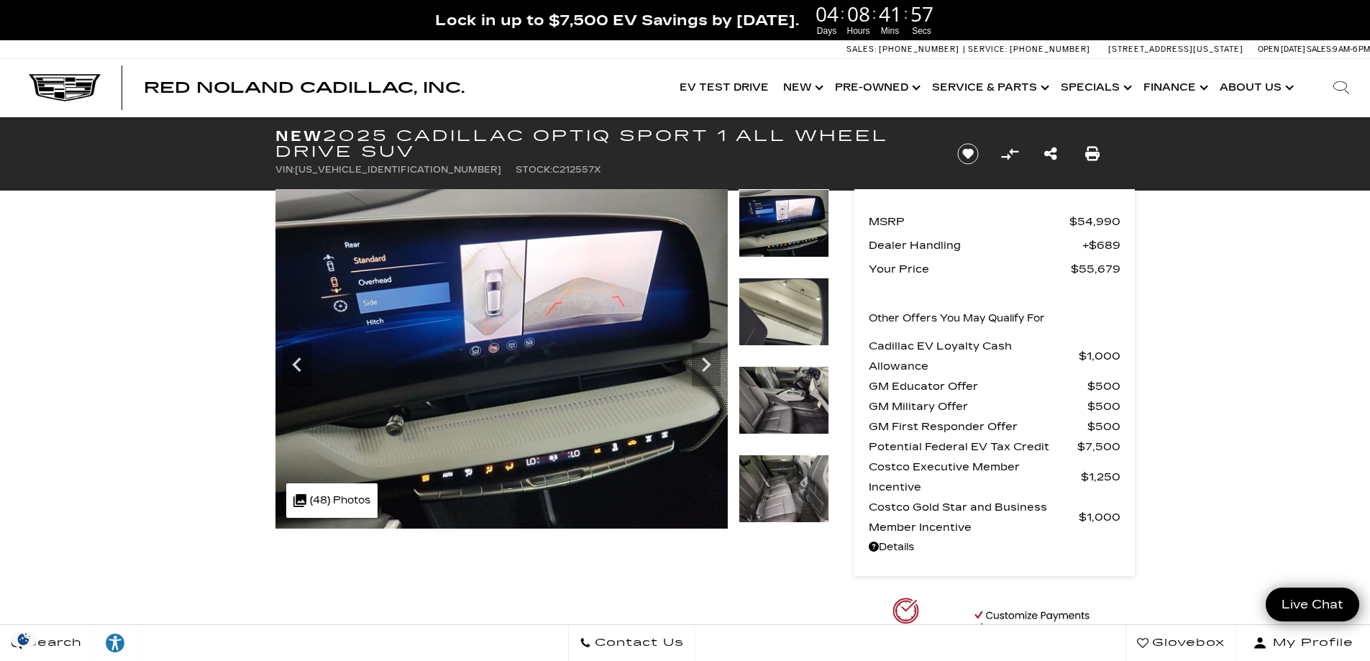
click at [705, 362] on icon "Next" at bounding box center [706, 364] width 9 height 14
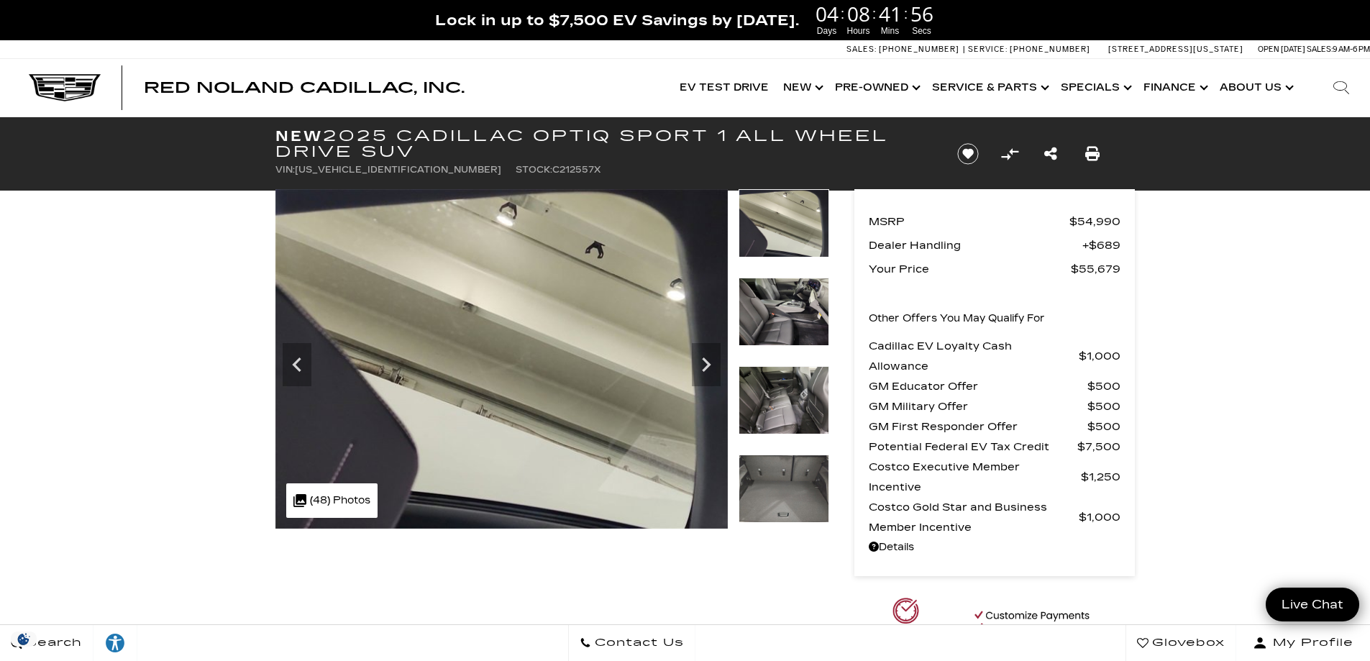
click at [705, 362] on icon "Next" at bounding box center [706, 364] width 9 height 14
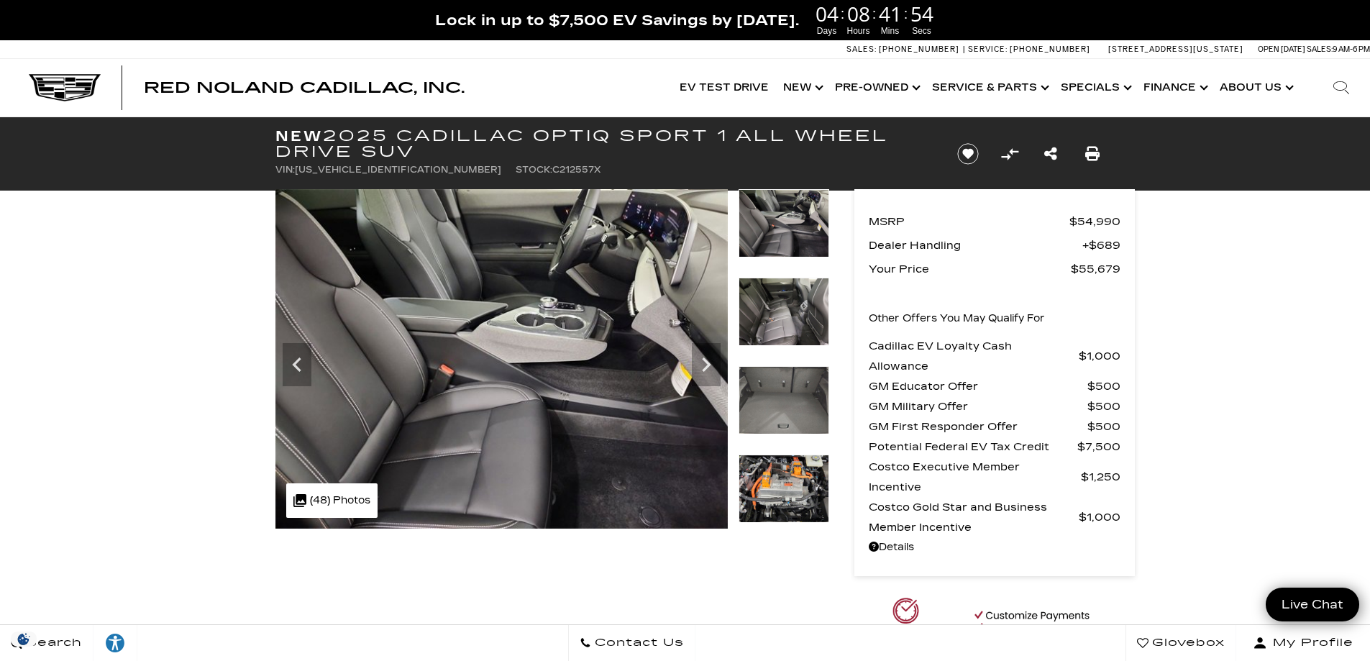
click at [705, 362] on icon "Next" at bounding box center [706, 364] width 9 height 14
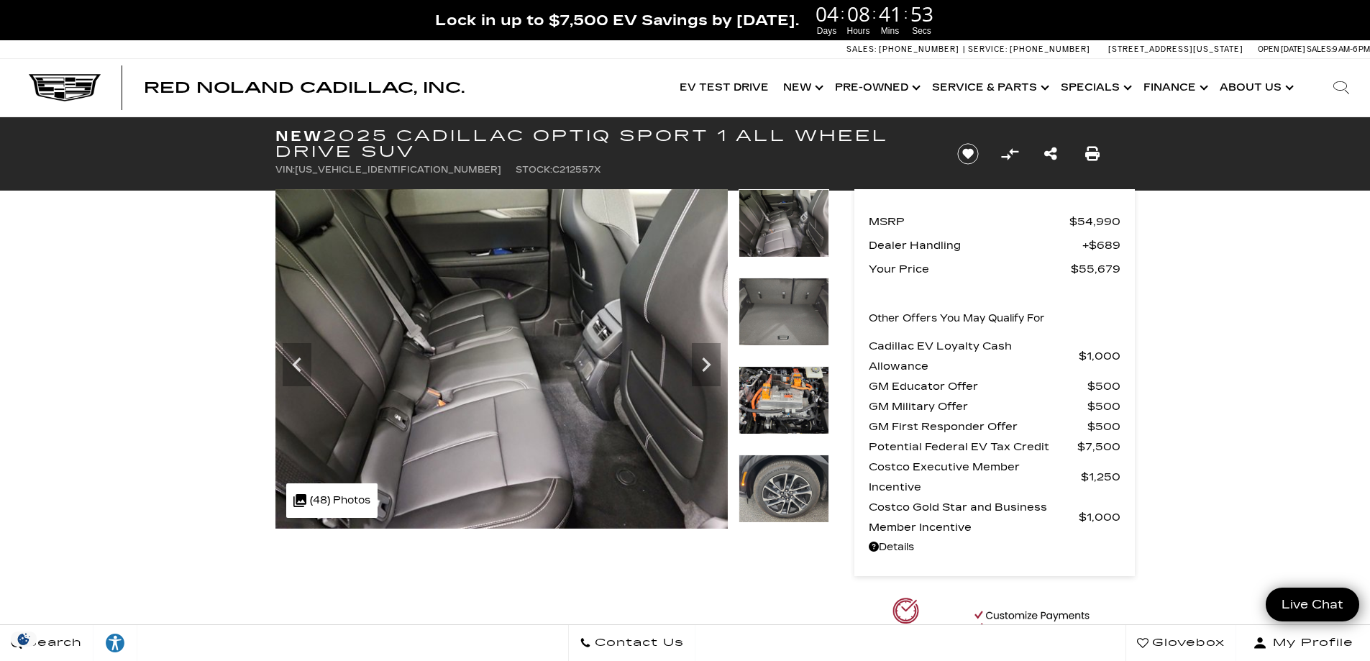
click at [705, 362] on icon "Next" at bounding box center [706, 364] width 9 height 14
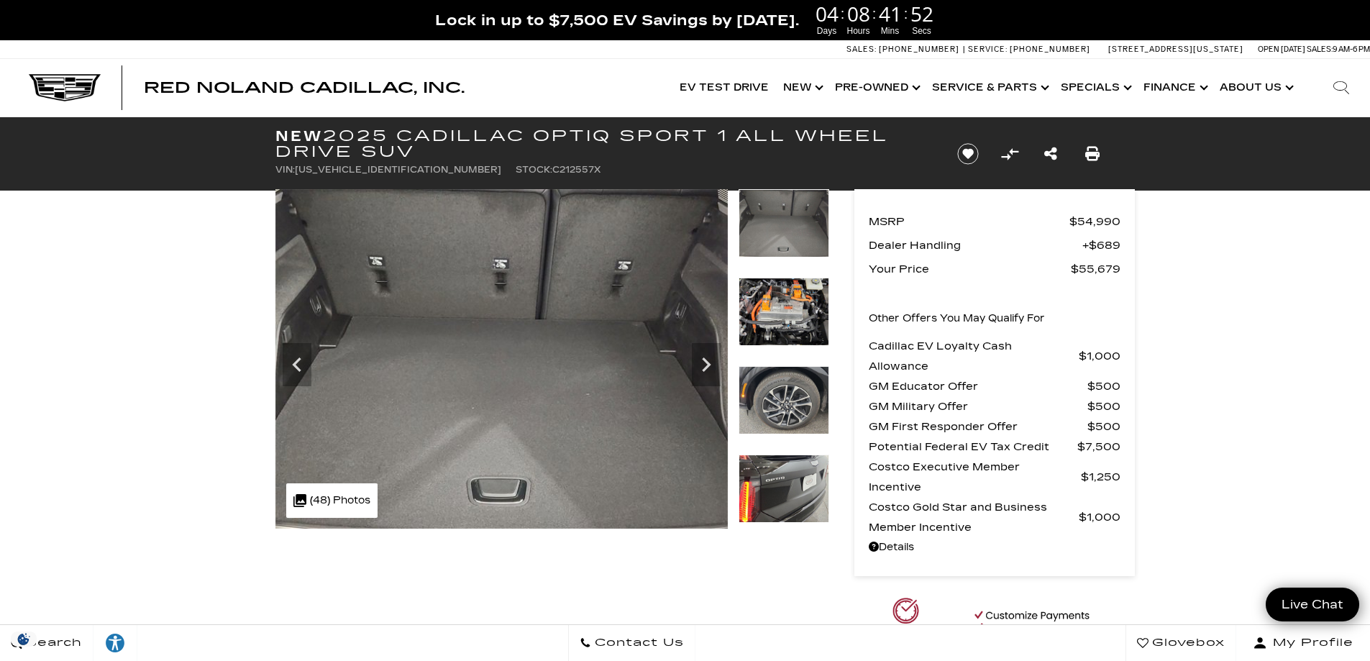
click at [705, 362] on icon "Next" at bounding box center [706, 364] width 9 height 14
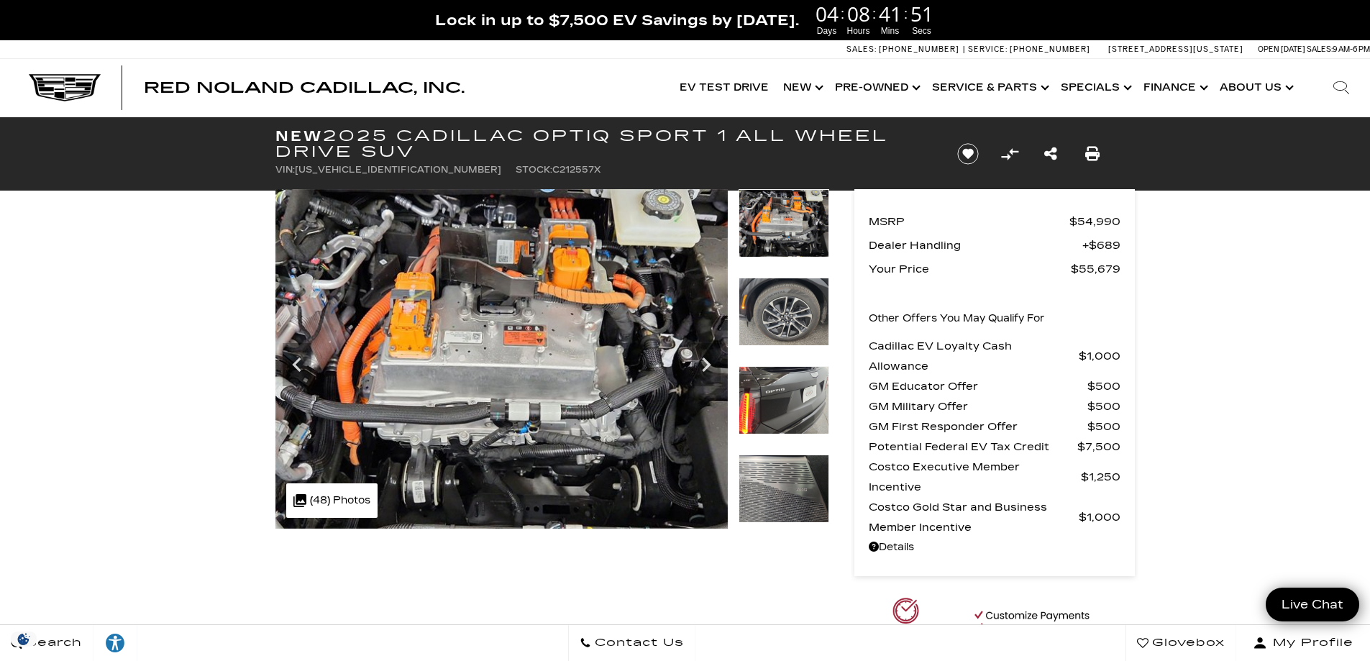
click at [705, 362] on icon "Next" at bounding box center [706, 364] width 9 height 14
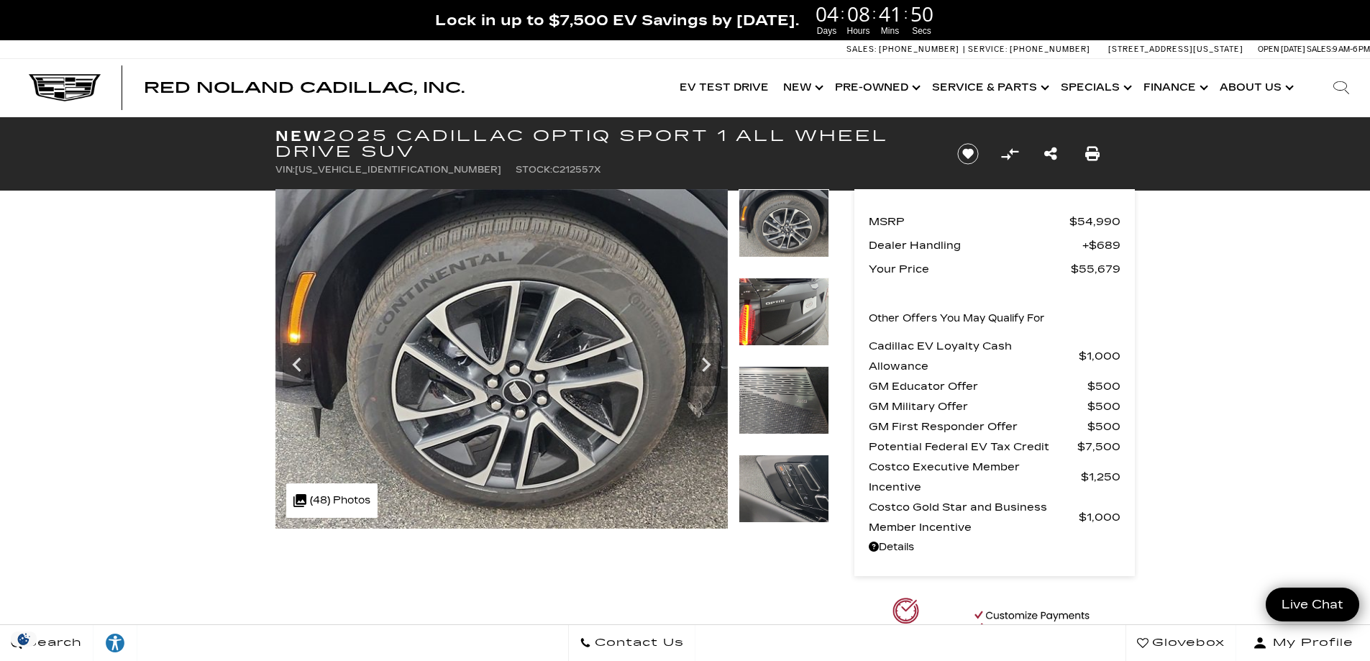
click at [705, 362] on icon "Next" at bounding box center [706, 364] width 9 height 14
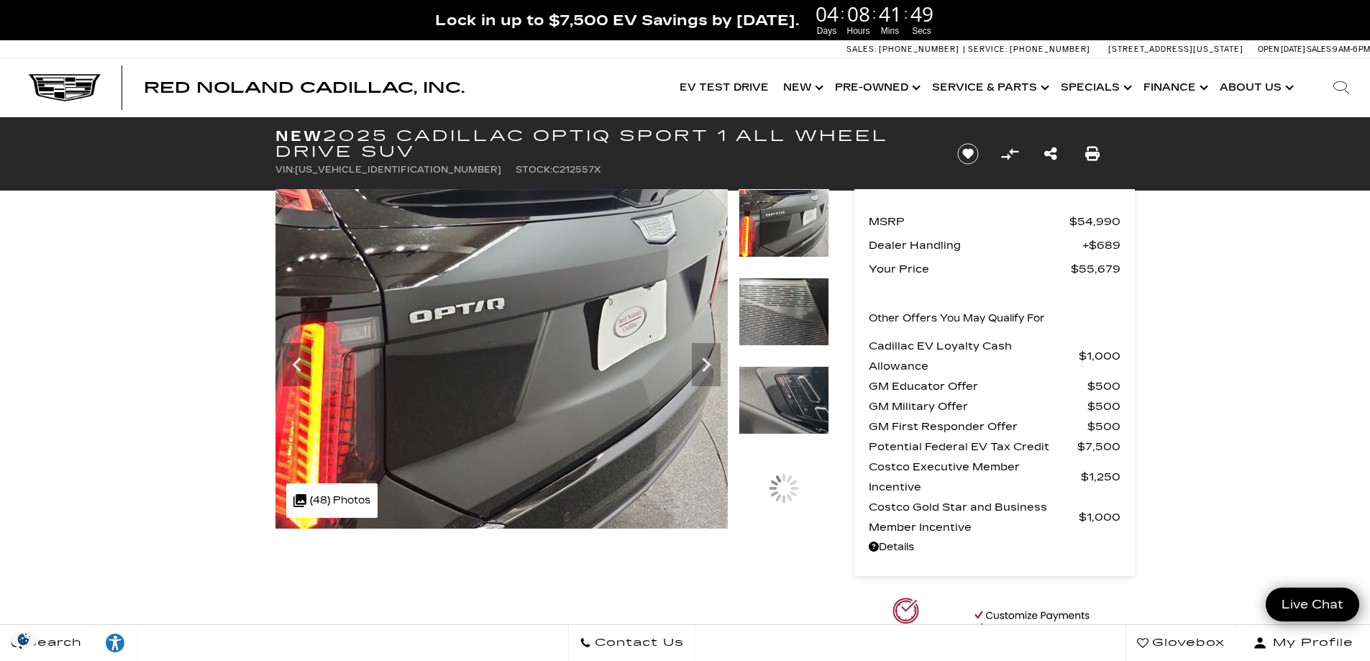
click at [705, 362] on icon "Next" at bounding box center [706, 364] width 9 height 14
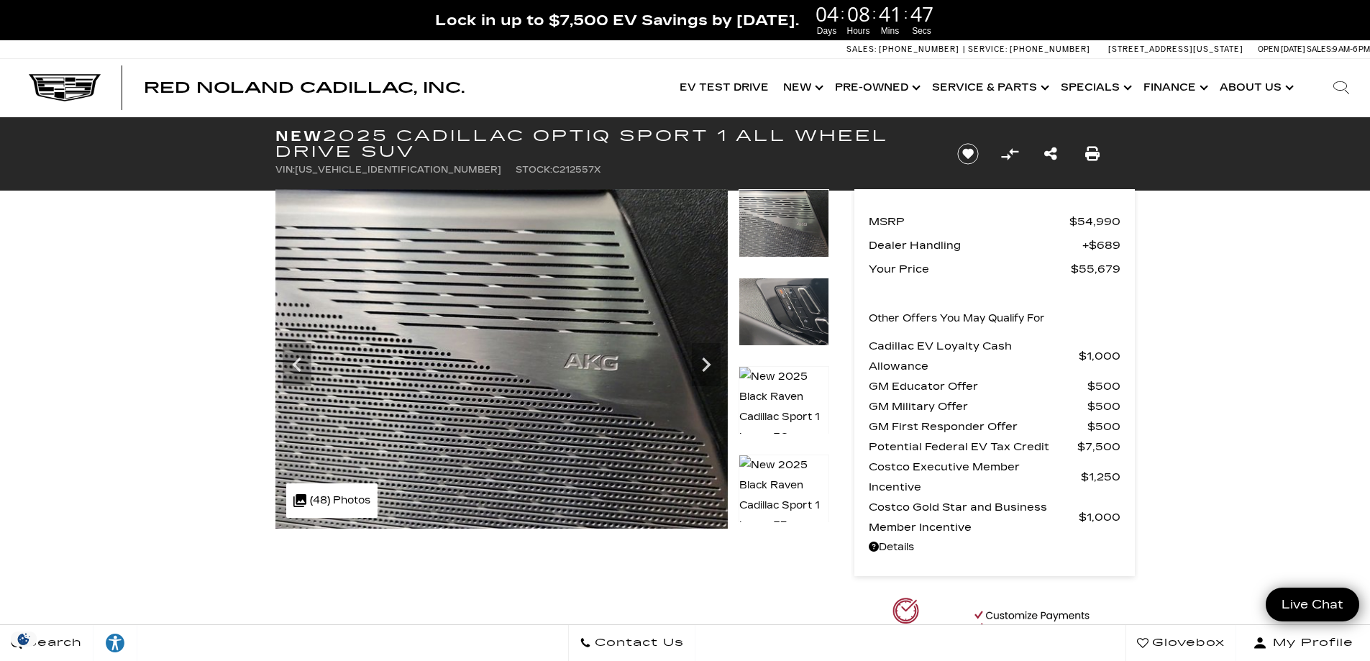
click at [705, 362] on icon "Next" at bounding box center [706, 364] width 9 height 14
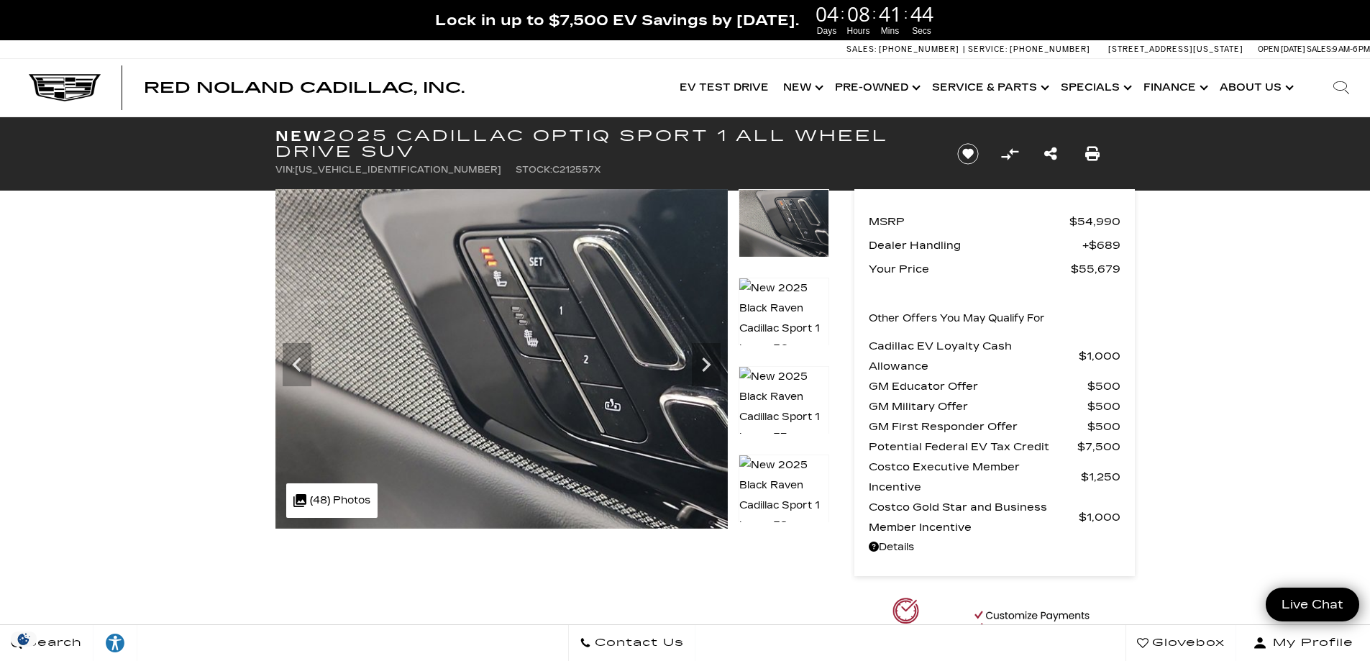
click at [705, 362] on icon "Next" at bounding box center [706, 364] width 9 height 14
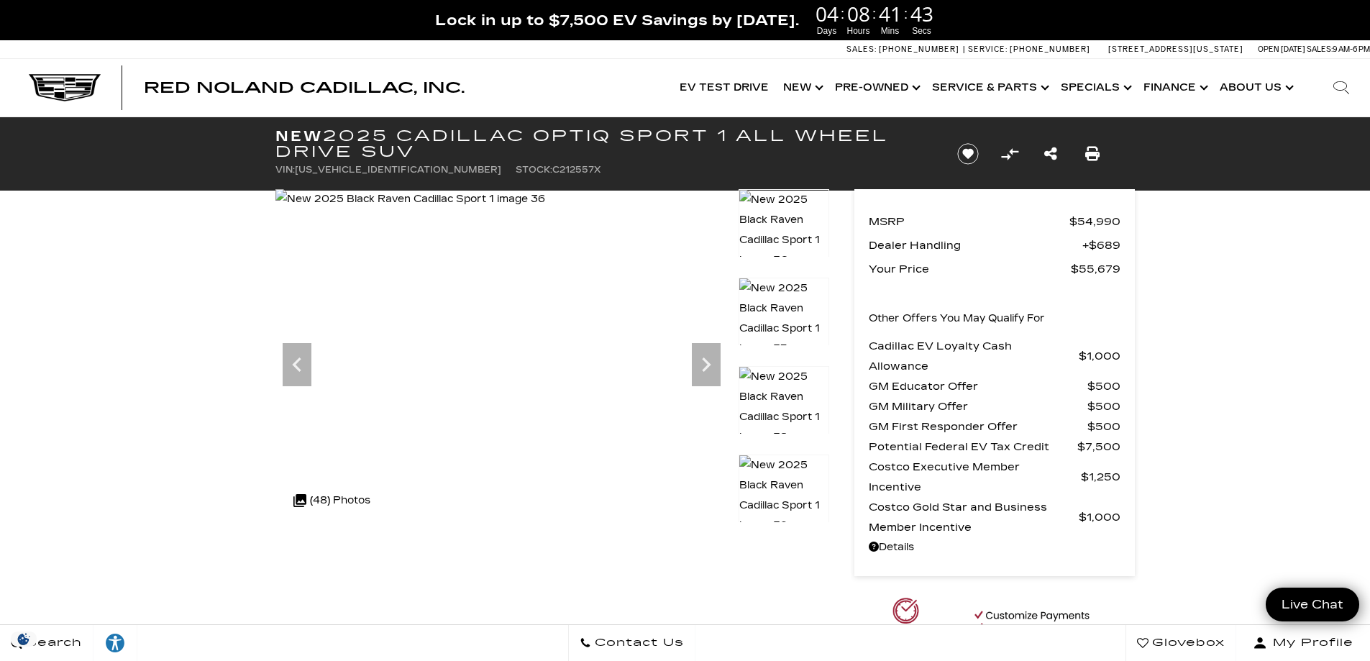
click at [705, 362] on icon "Next" at bounding box center [706, 364] width 9 height 14
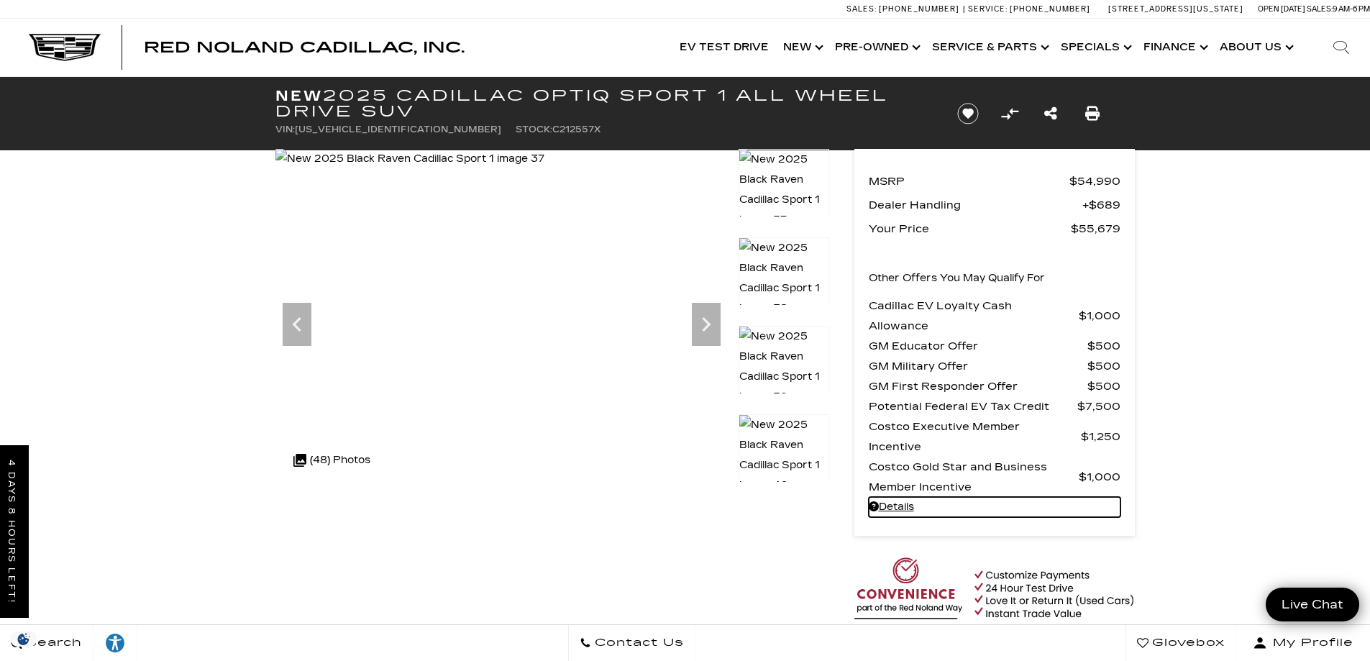
click at [906, 506] on link "Details - about pricing for: New 2025 Cadillac OPTIQ Sport 1 All Wheel Drive SUV" at bounding box center [994, 507] width 252 height 20
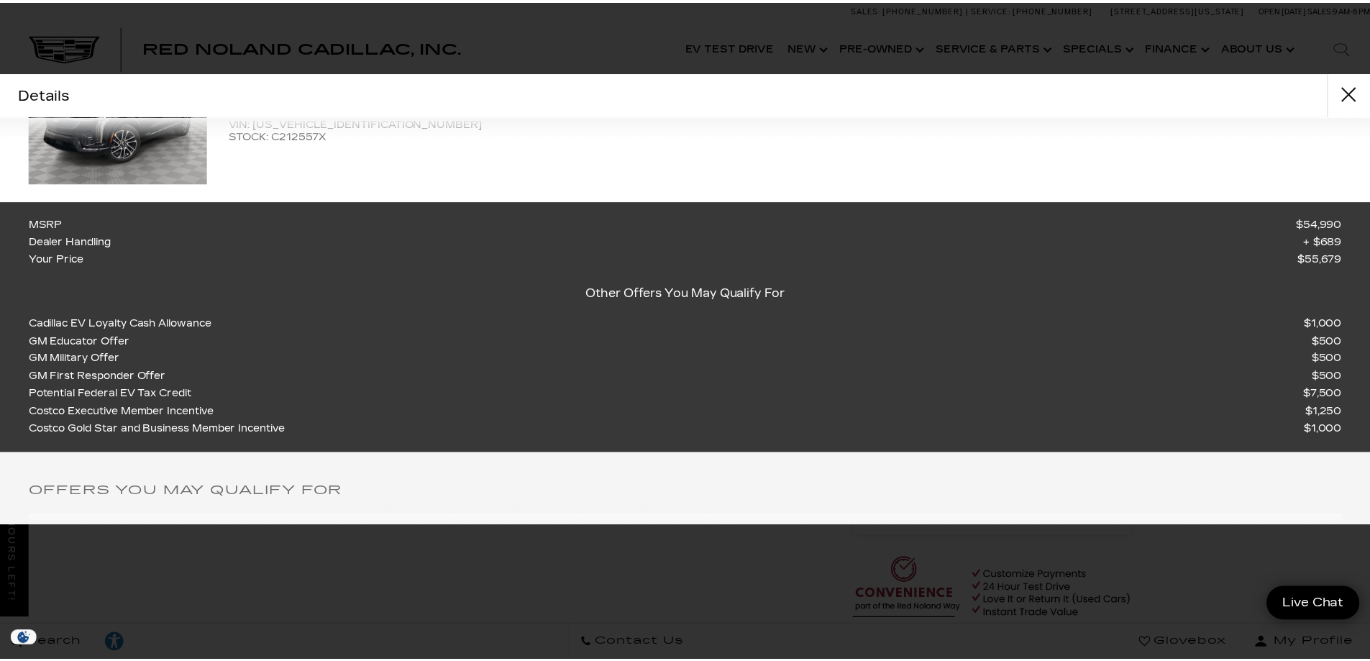
scroll to position [72, 0]
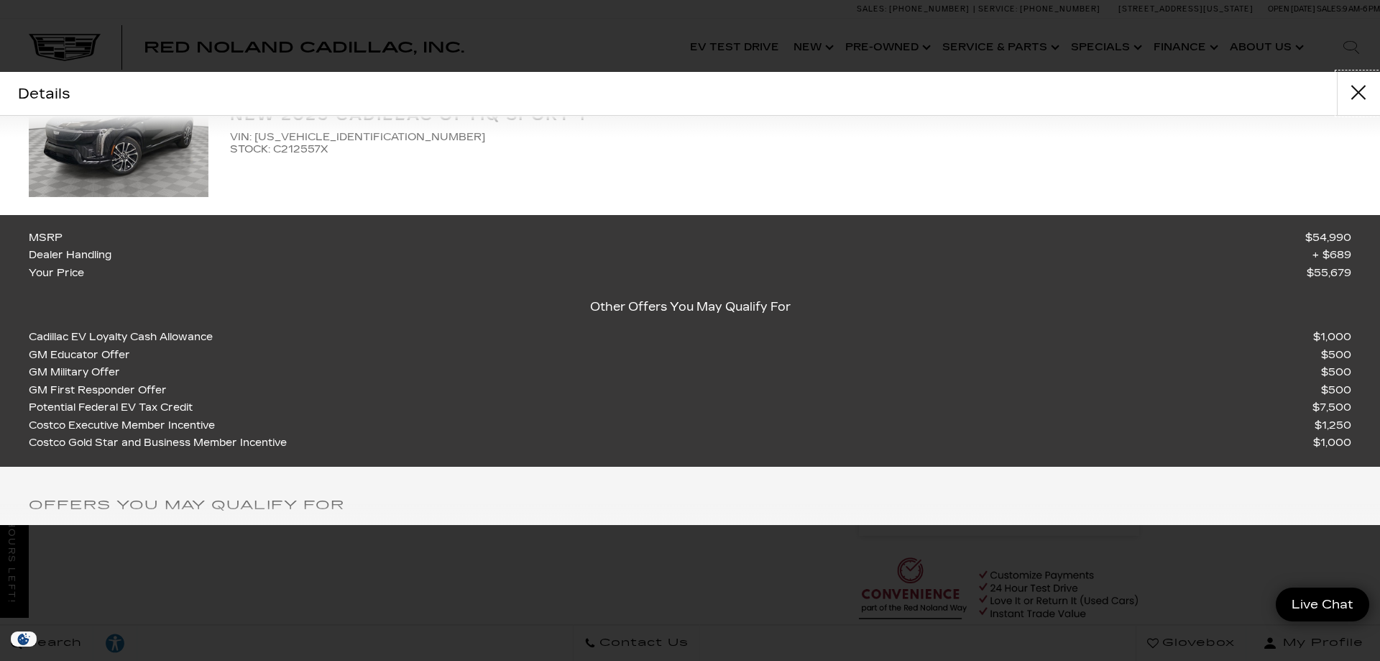
click at [1354, 91] on button "close" at bounding box center [1358, 93] width 43 height 43
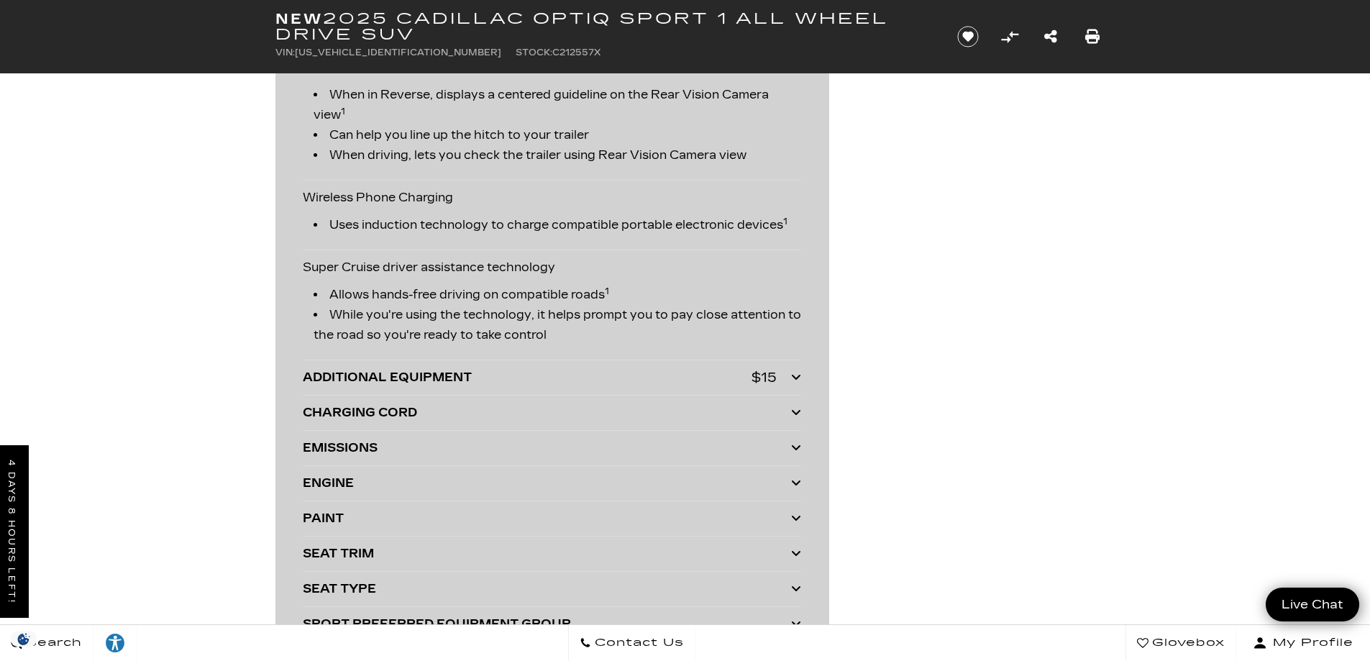
scroll to position [3379, 0]
click at [556, 380] on div "ADDITIONAL EQUIPMENT" at bounding box center [527, 377] width 449 height 20
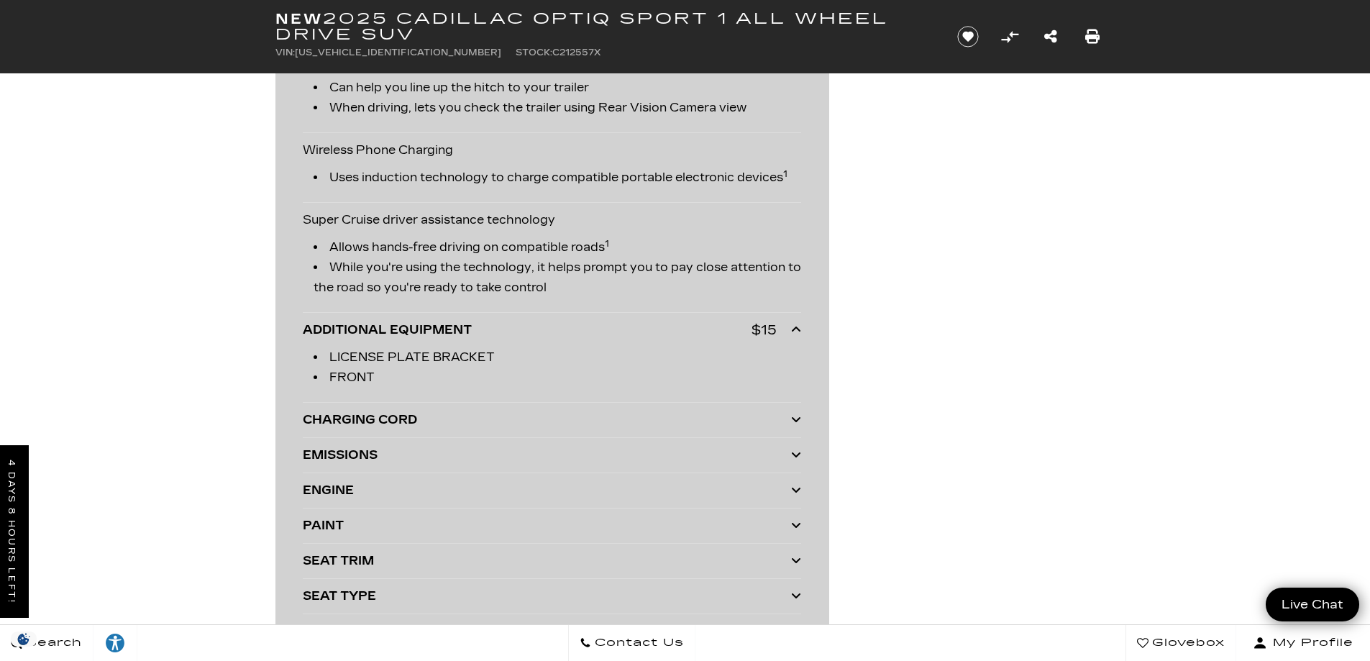
scroll to position [3451, 0]
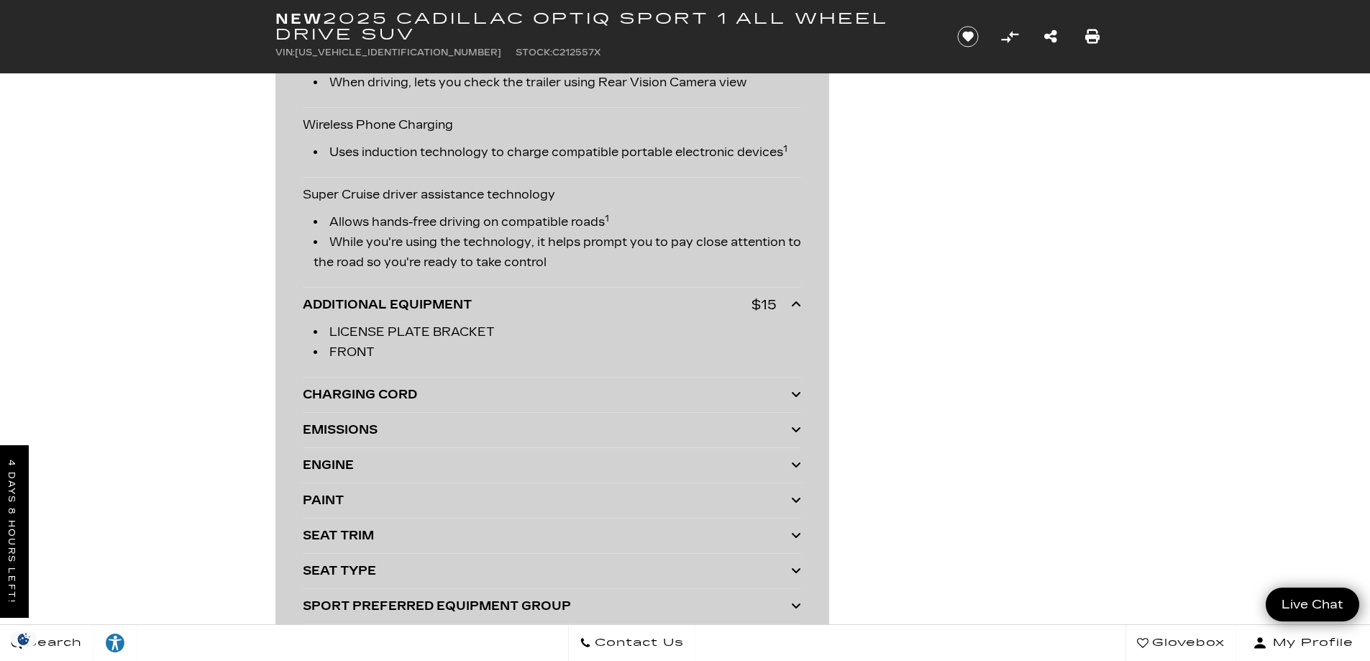
click at [548, 385] on div "CHARGING CORD" at bounding box center [547, 395] width 488 height 20
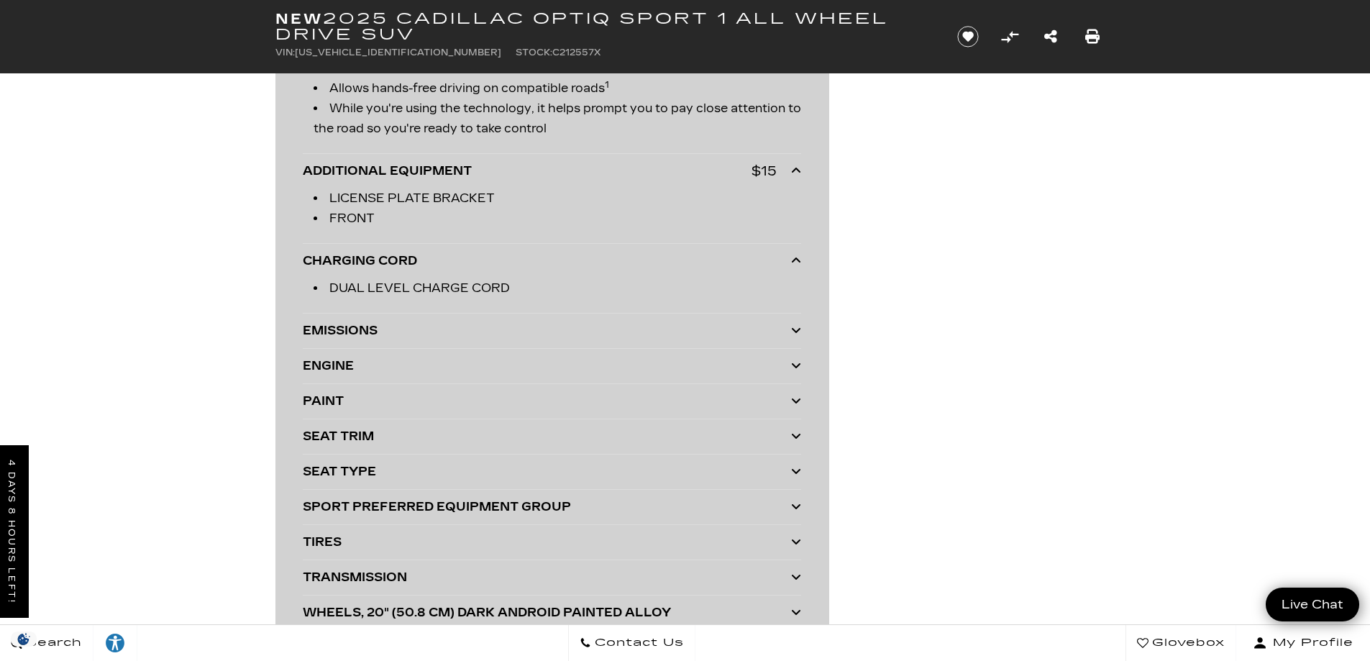
scroll to position [3595, 0]
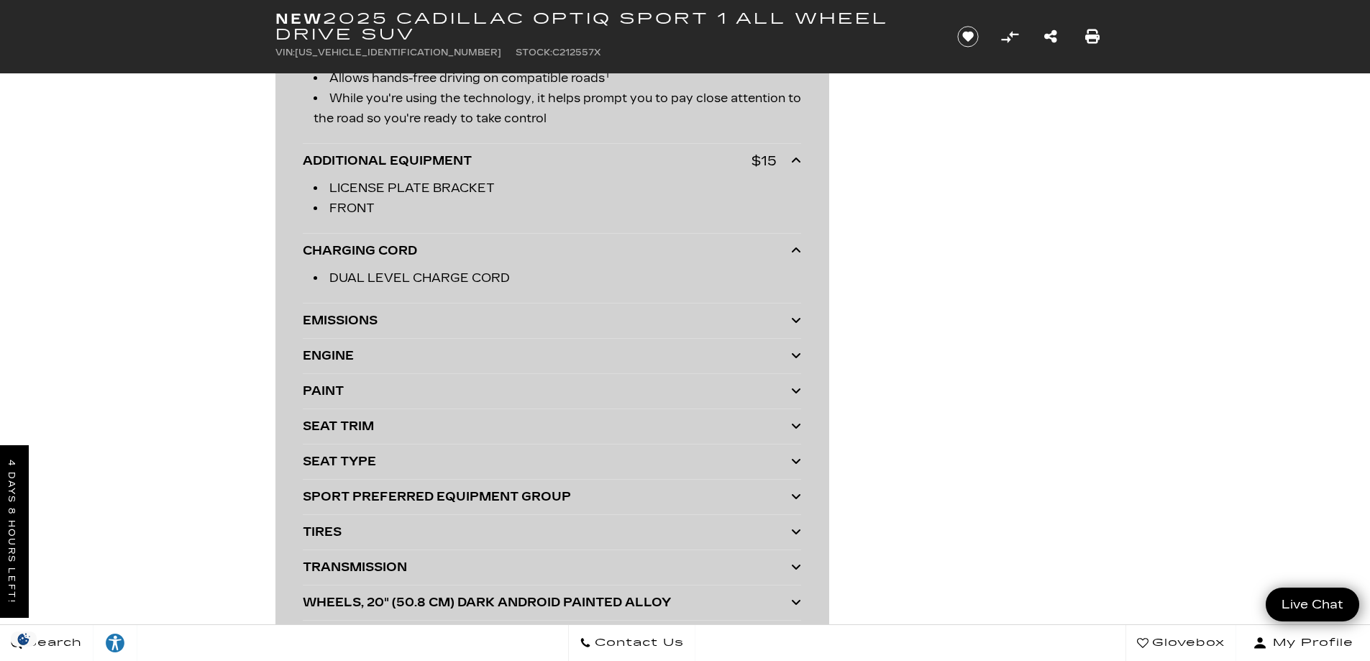
click at [495, 420] on div "SEAT TRIM" at bounding box center [547, 426] width 488 height 20
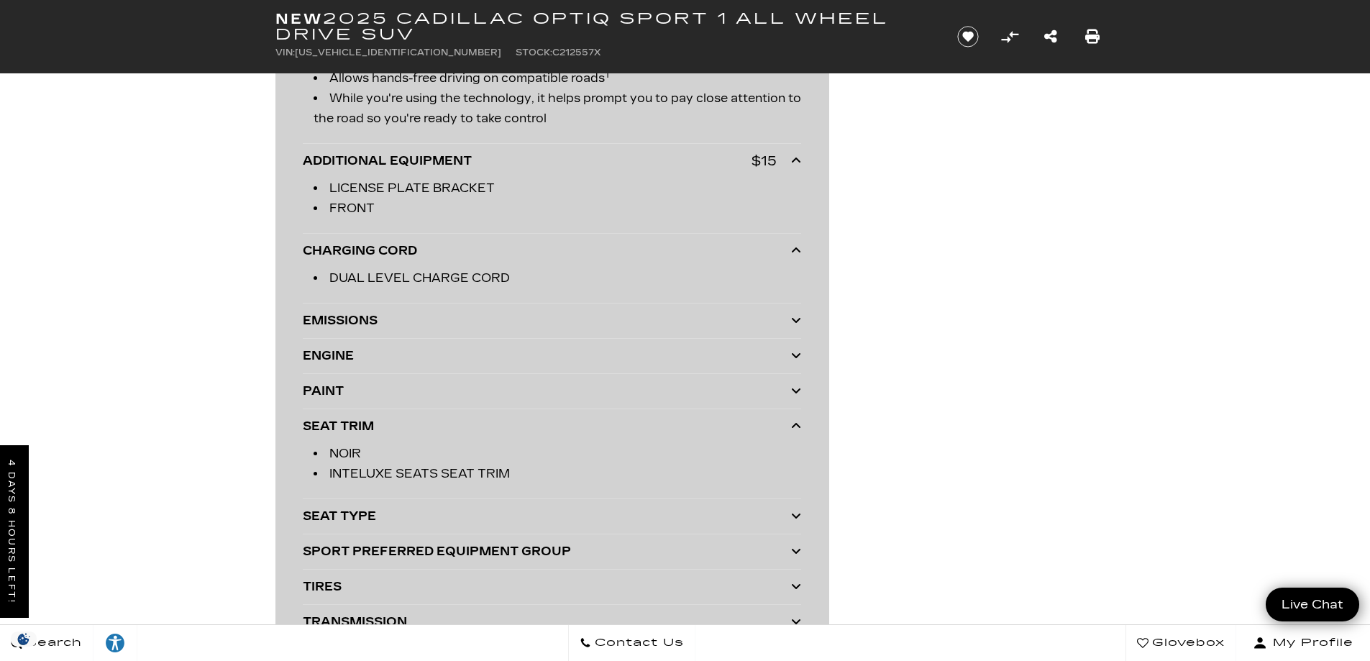
click at [495, 420] on div "SEAT TRIM" at bounding box center [547, 426] width 488 height 20
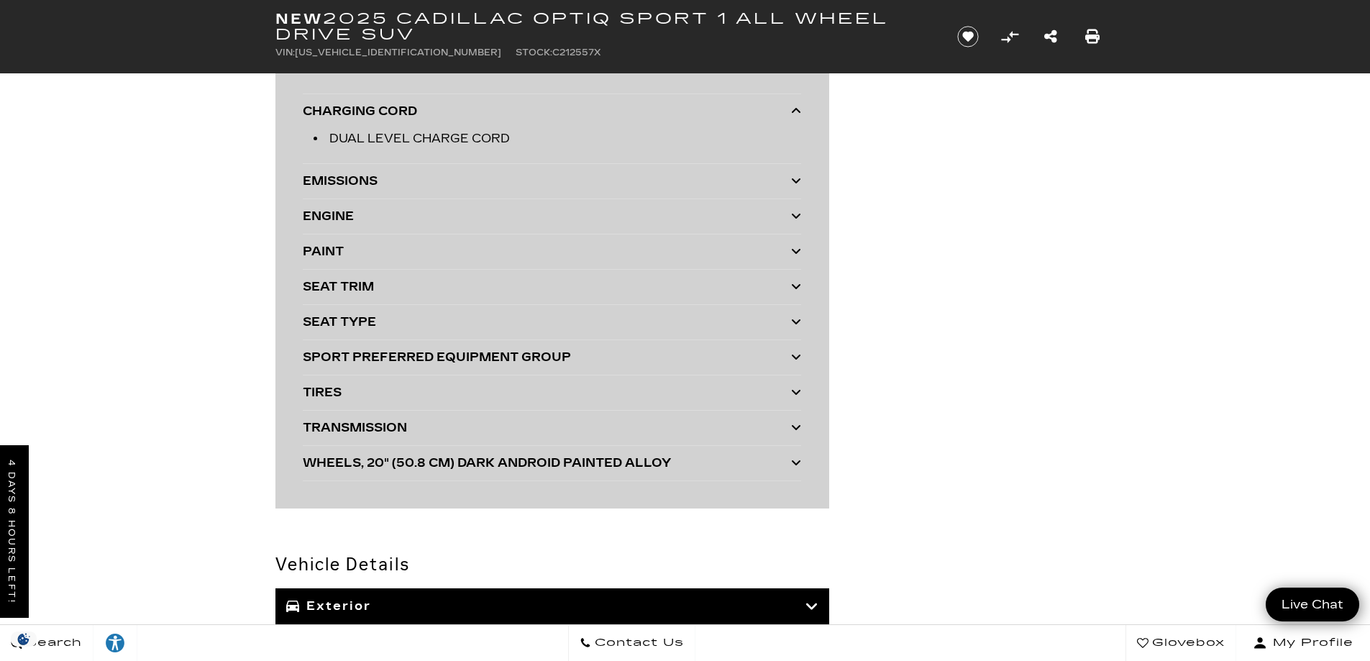
scroll to position [3738, 0]
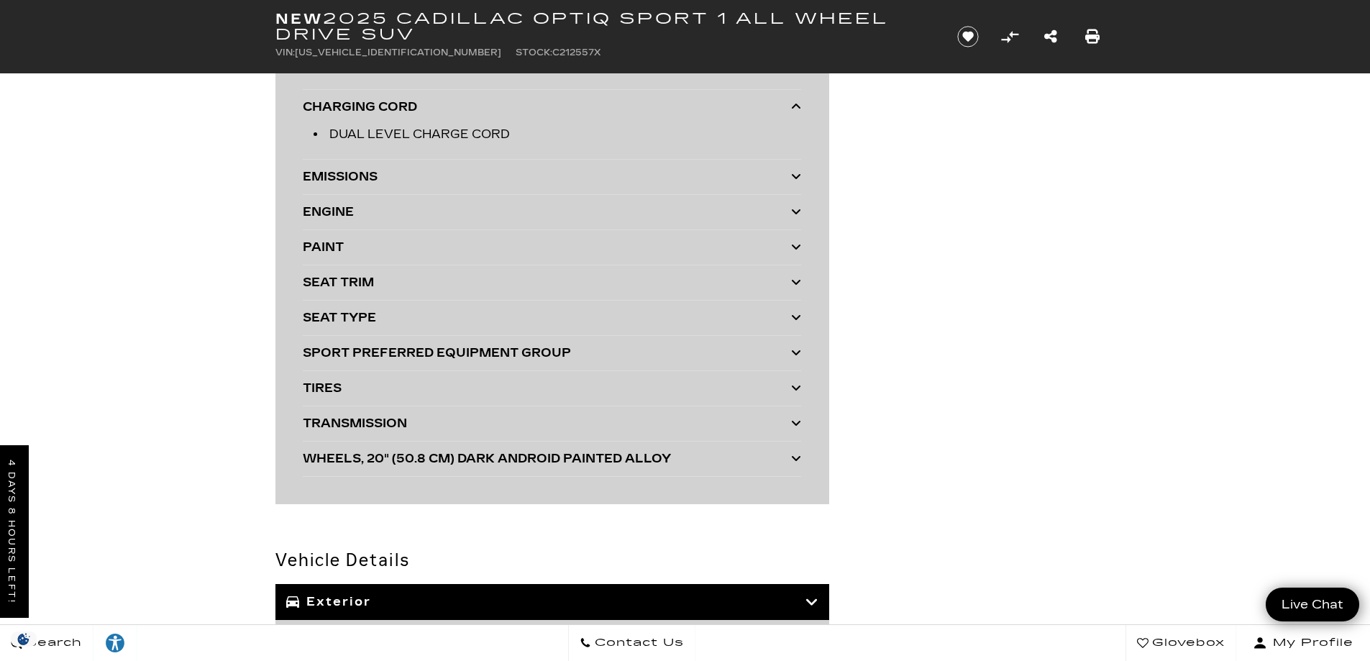
click at [490, 354] on div "SPORT PREFERRED EQUIPMENT GROUP" at bounding box center [547, 353] width 488 height 20
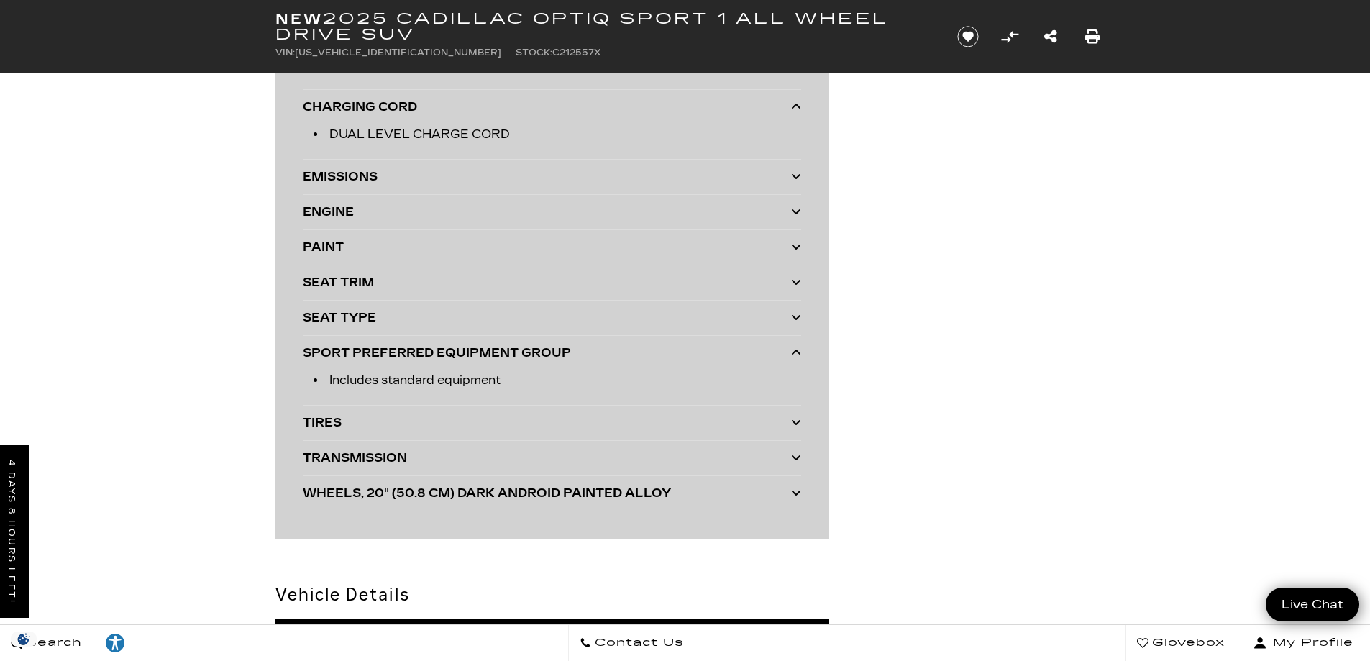
click at [490, 354] on div "SPORT PREFERRED EQUIPMENT GROUP" at bounding box center [547, 353] width 488 height 20
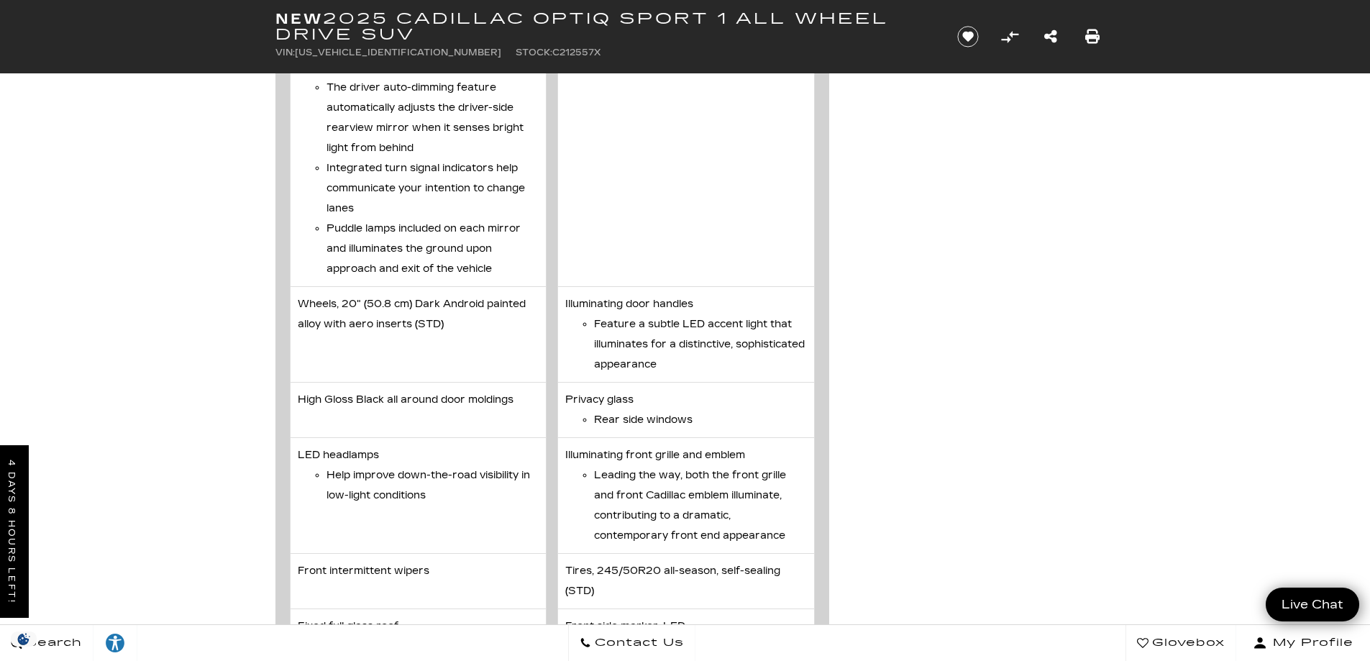
scroll to position [5392, 0]
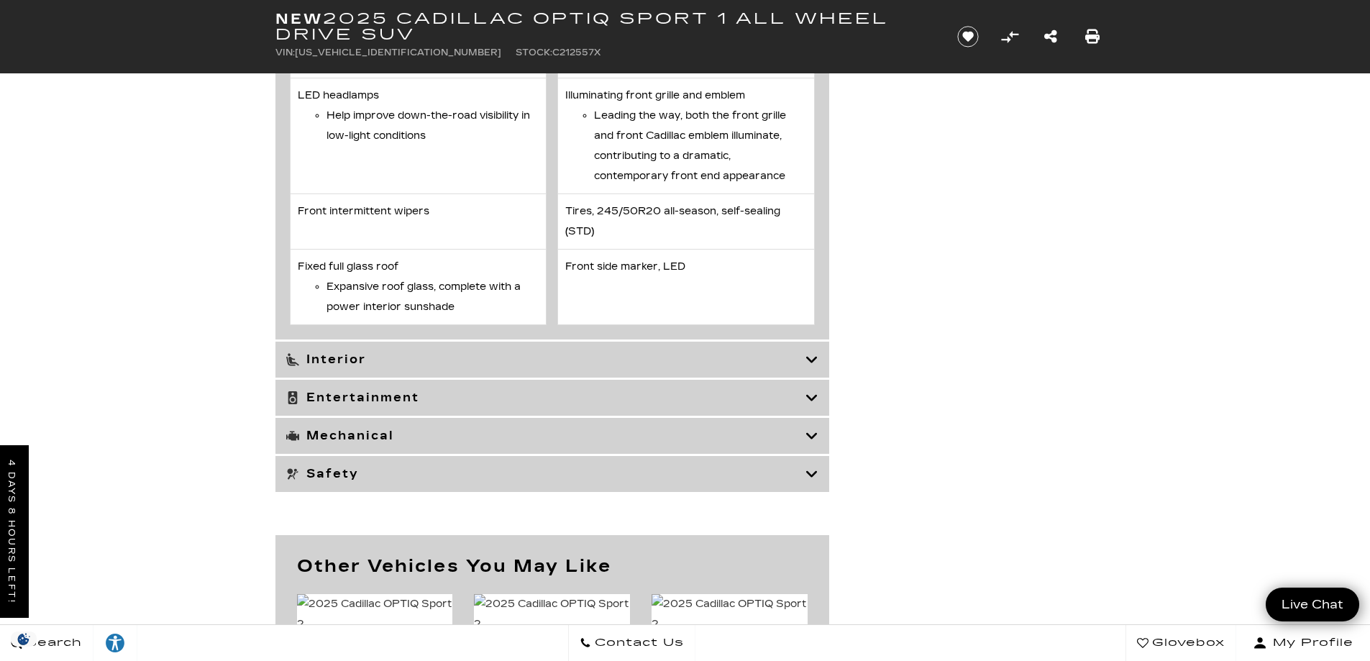
click at [447, 481] on h3 "Safety" at bounding box center [545, 474] width 519 height 14
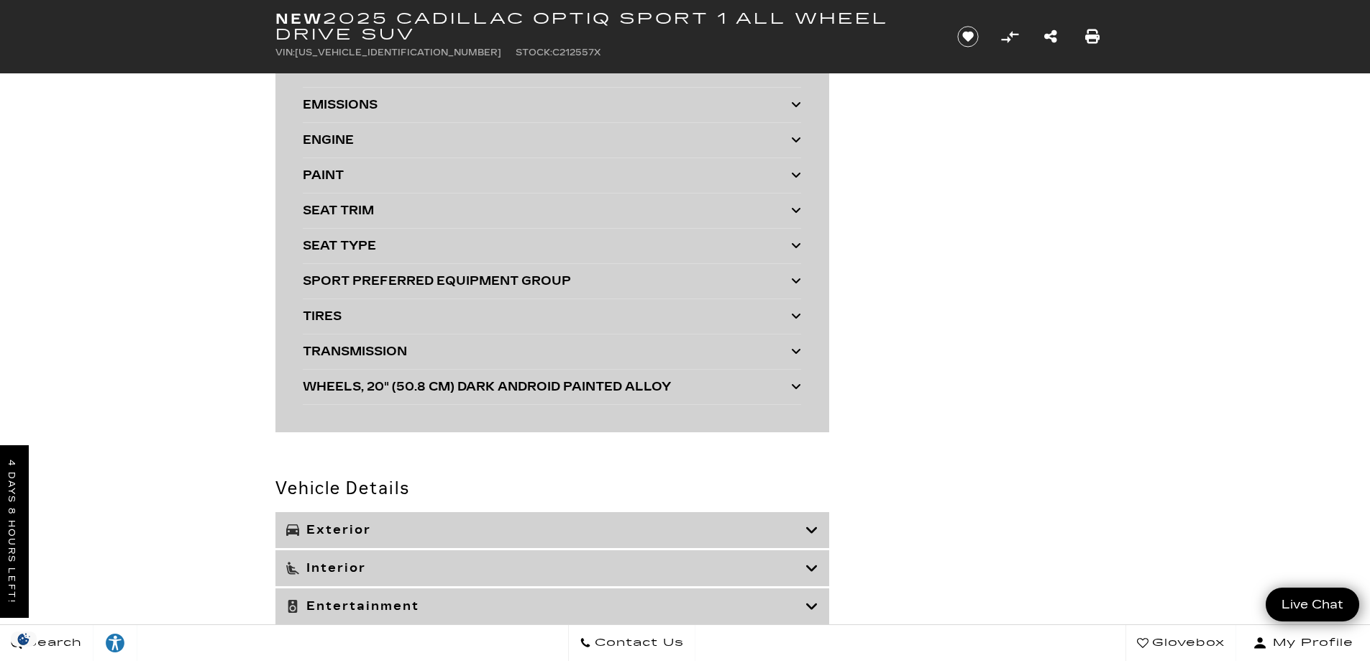
scroll to position [3954, 0]
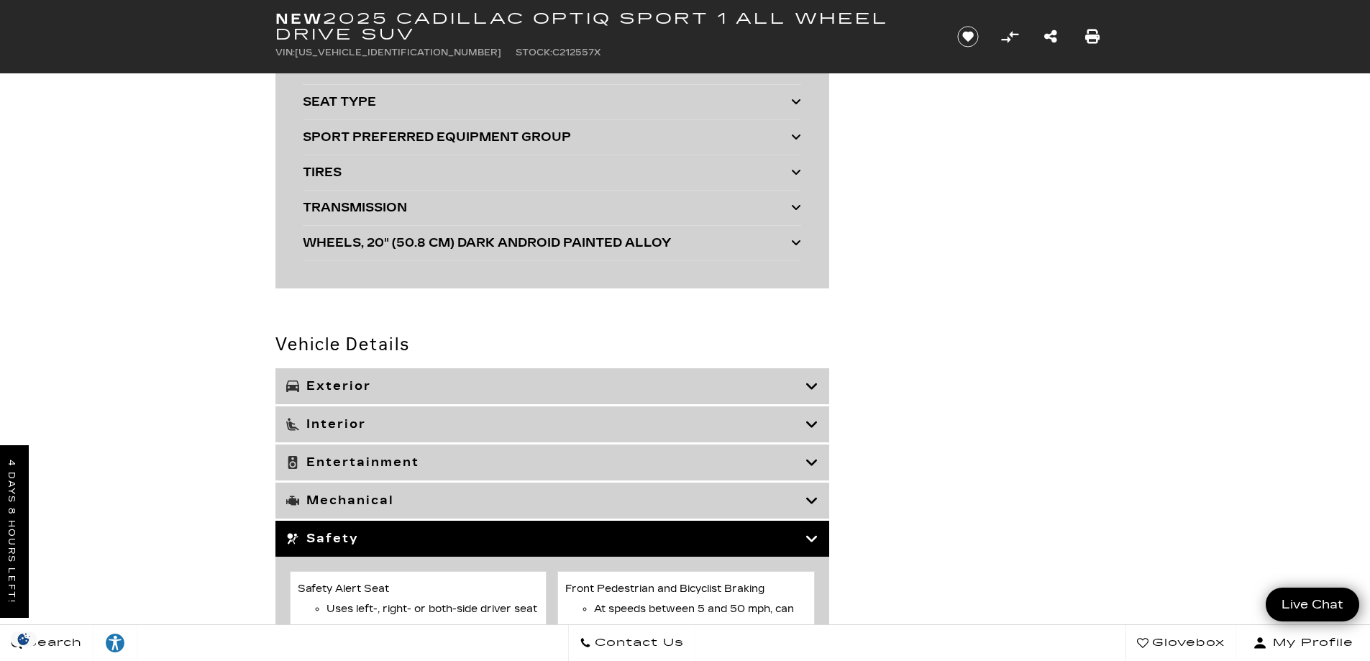
click at [350, 458] on h3 "Entertainment" at bounding box center [545, 462] width 519 height 14
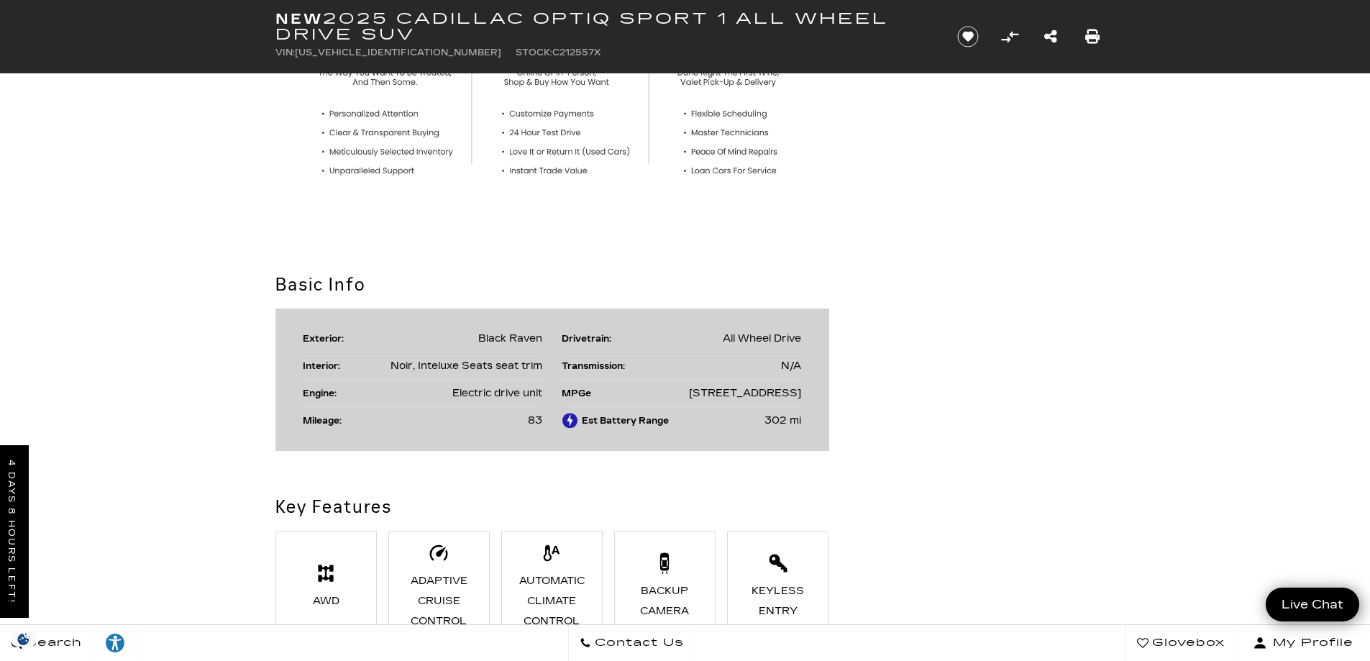
scroll to position [1150, 0]
